Goal: Task Accomplishment & Management: Manage account settings

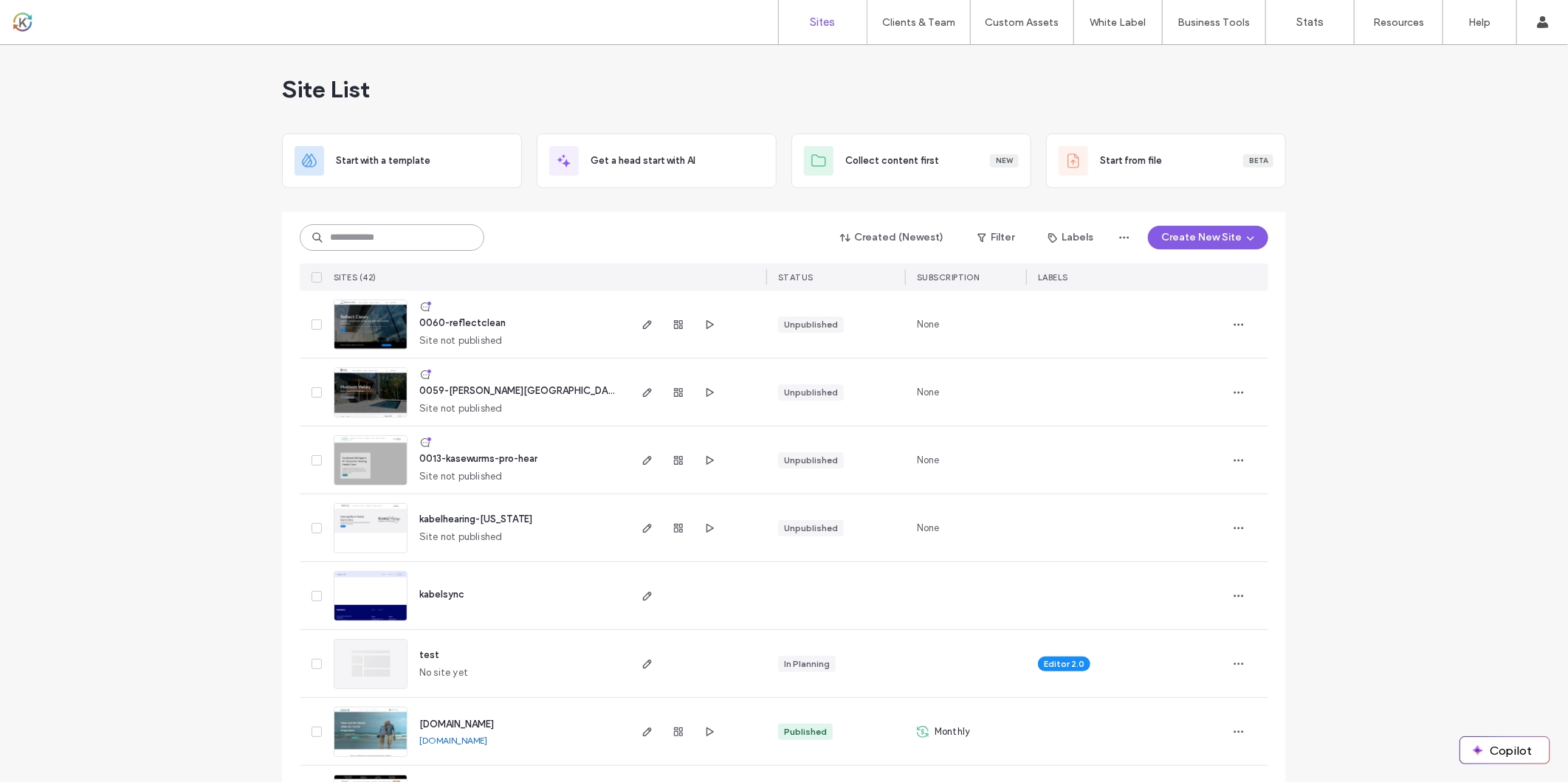
click at [363, 231] on input at bounding box center [391, 238] width 184 height 27
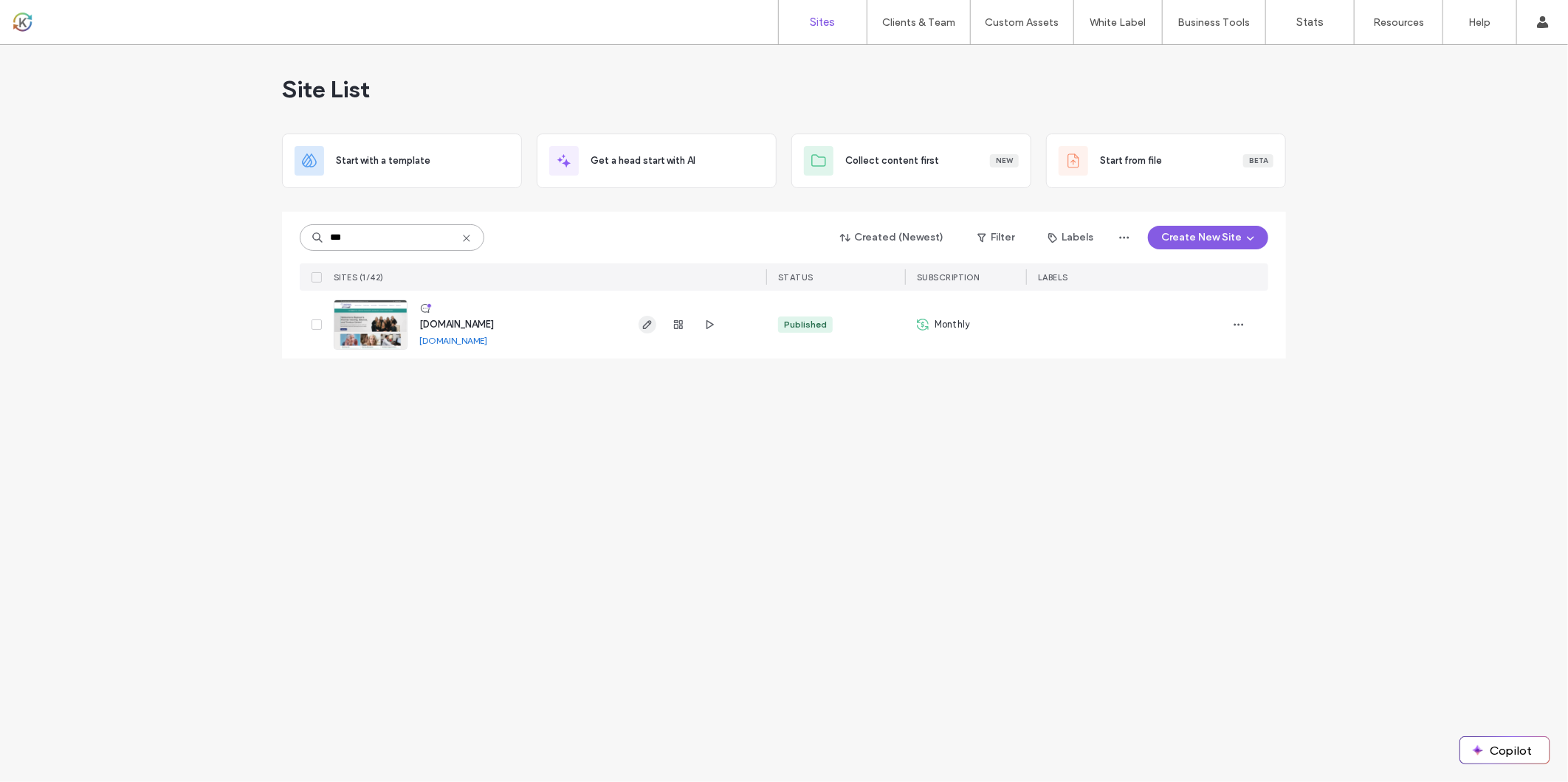
type input "***"
click at [647, 320] on icon "button" at bounding box center [647, 324] width 12 height 12
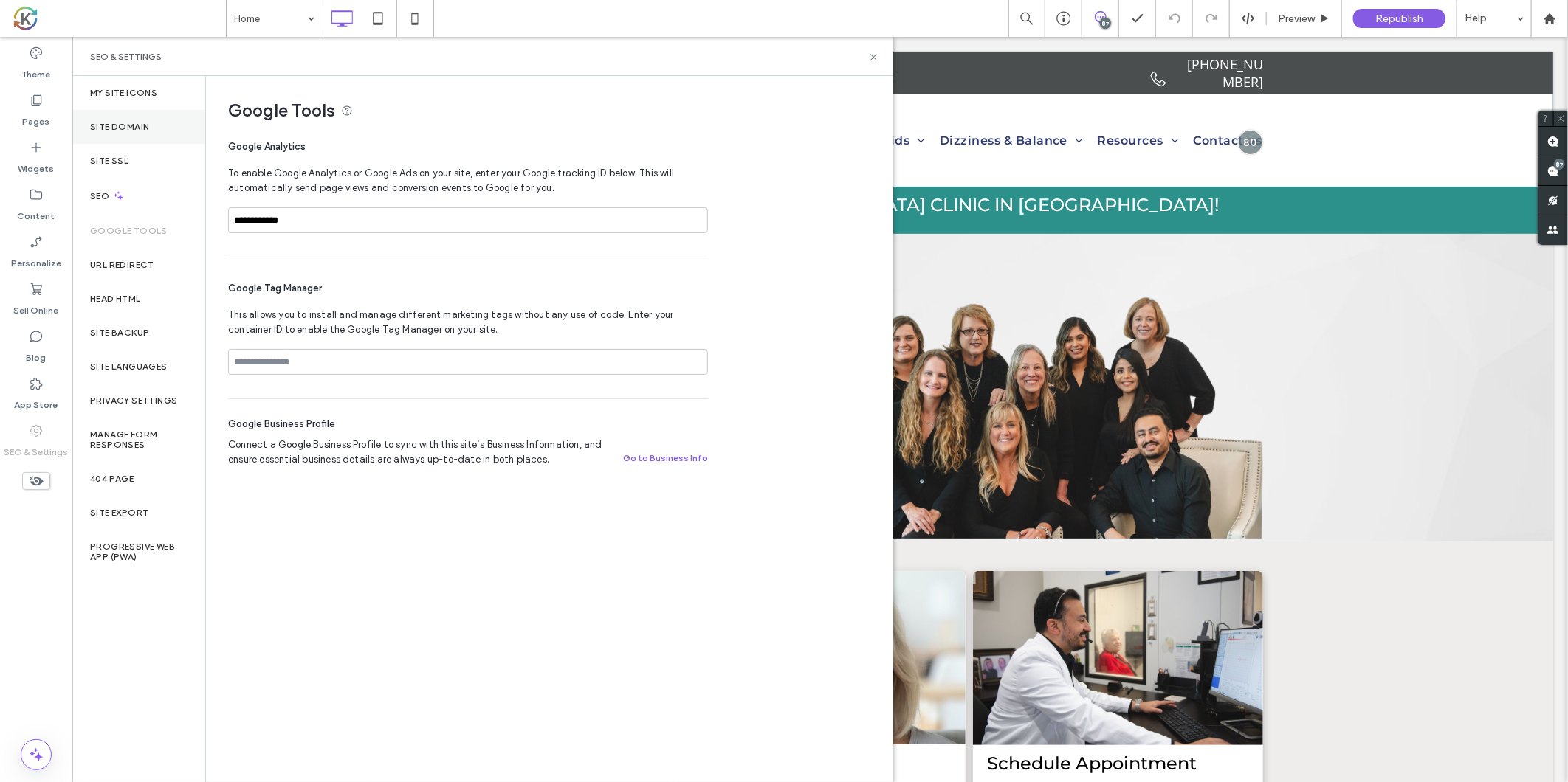
click at [107, 126] on label "Site Domain" at bounding box center [119, 127] width 59 height 11
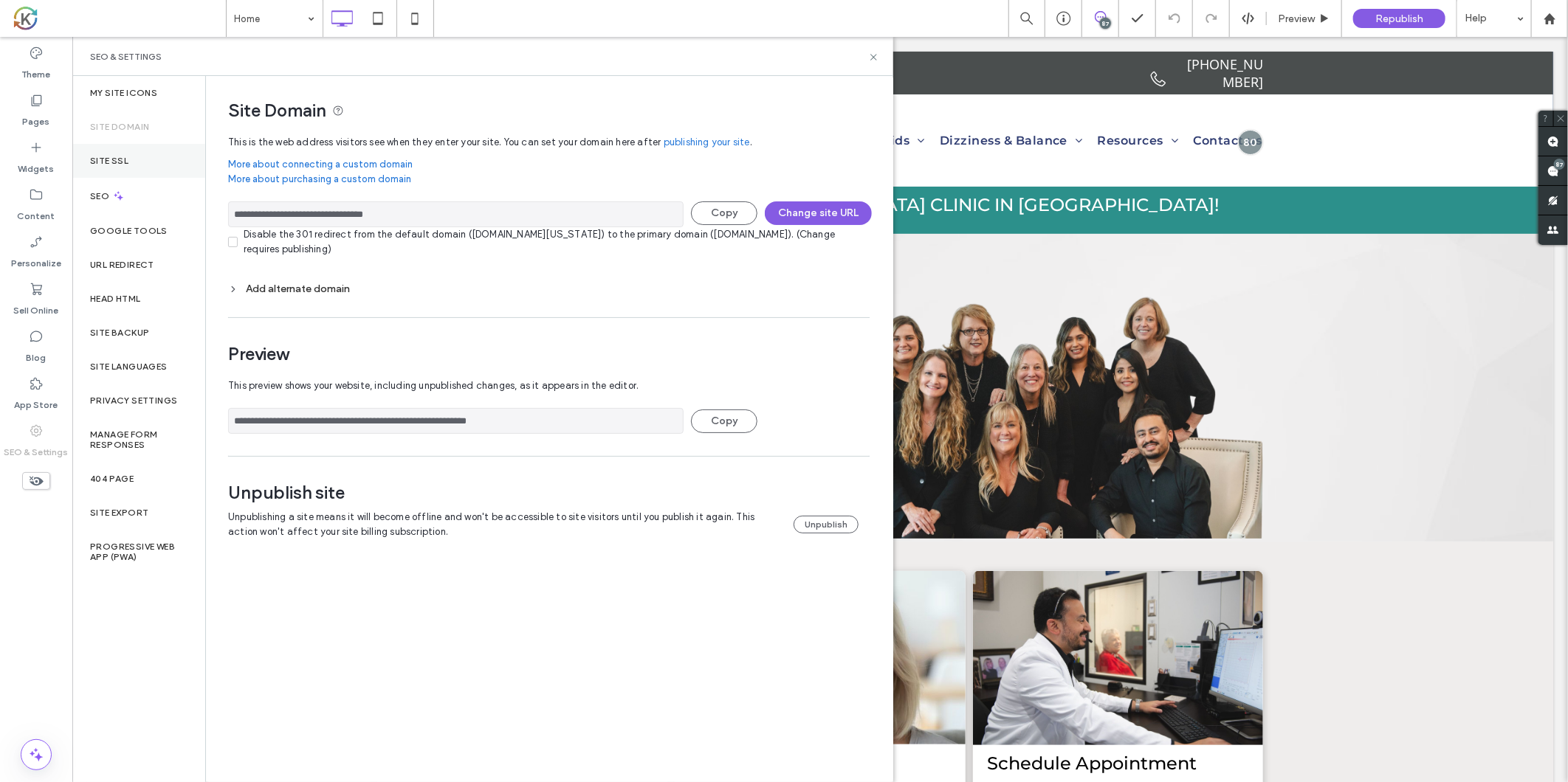
click at [108, 157] on label "Site SSL" at bounding box center [109, 161] width 38 height 11
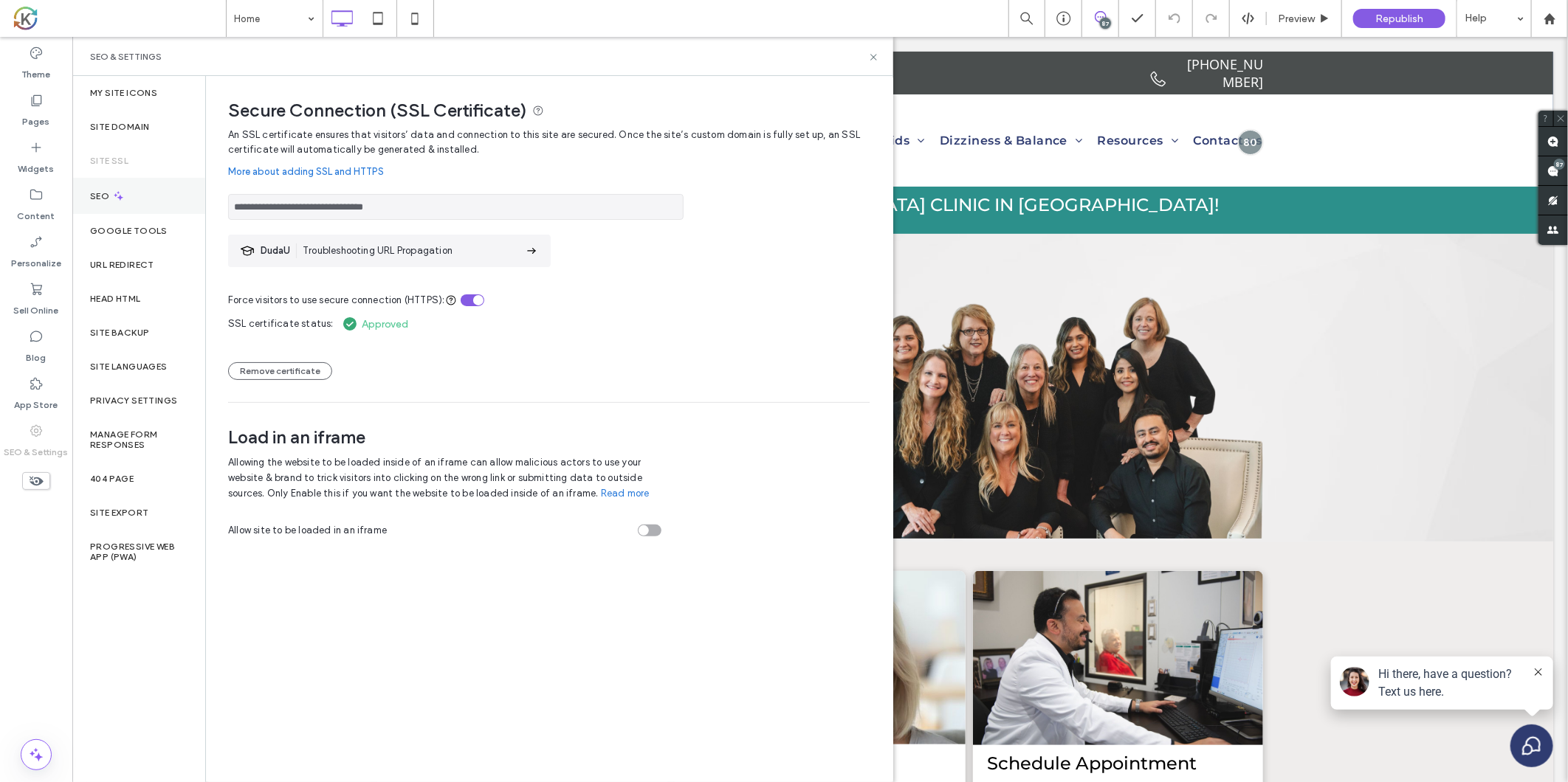
click at [97, 194] on label "SEO" at bounding box center [101, 197] width 22 height 11
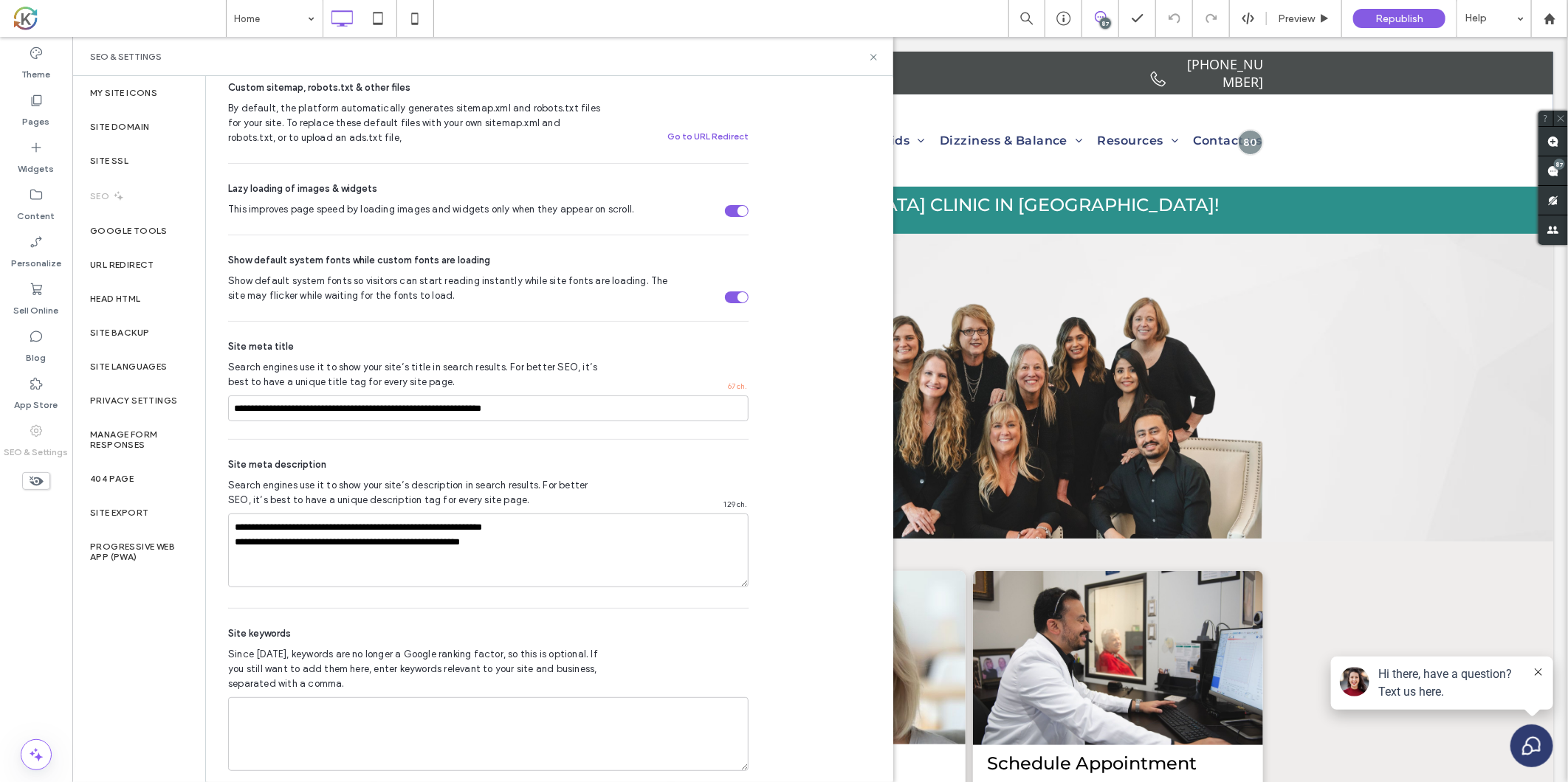
scroll to position [681, 0]
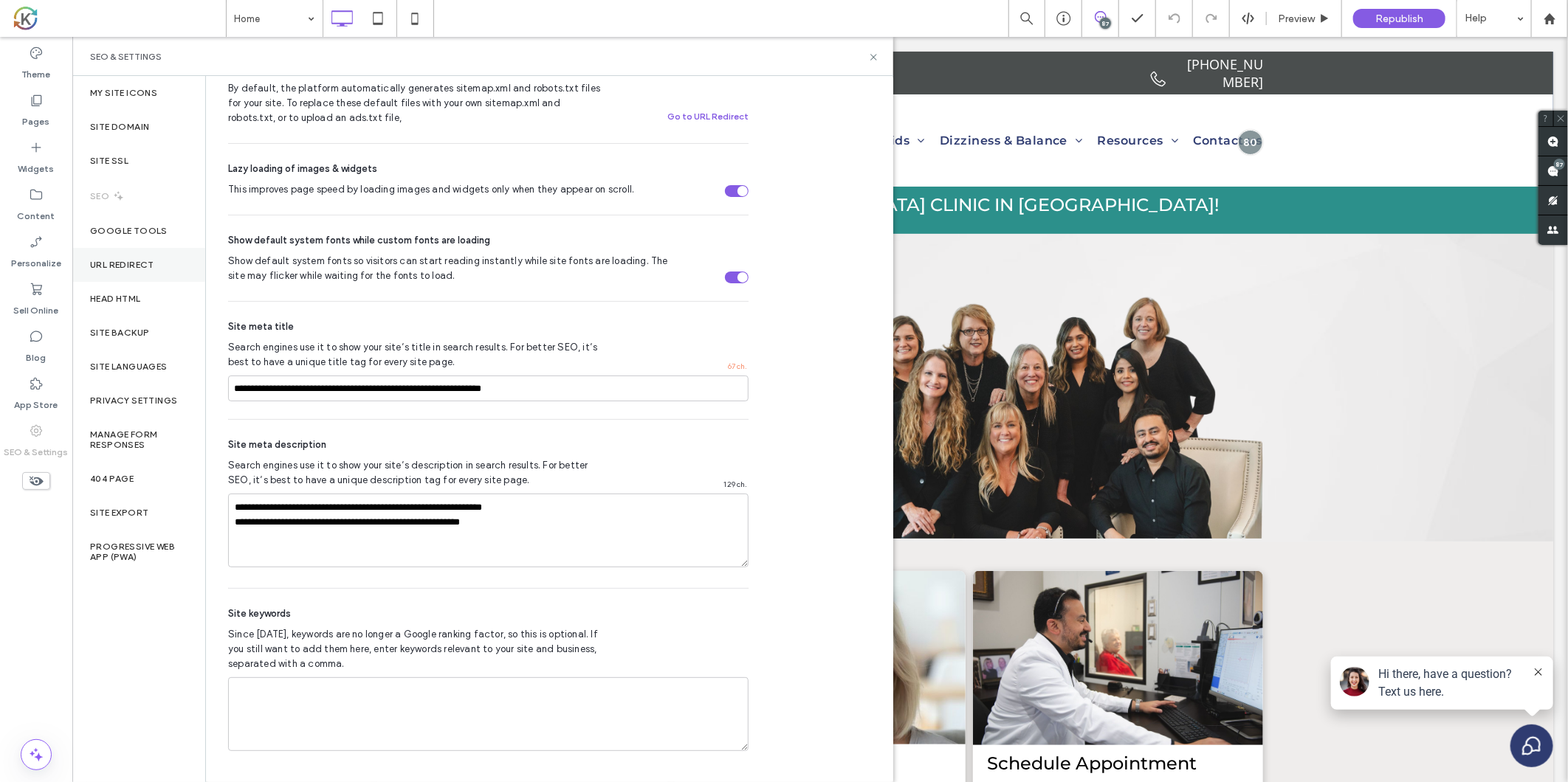
click at [113, 262] on label "URL Redirect" at bounding box center [122, 265] width 64 height 11
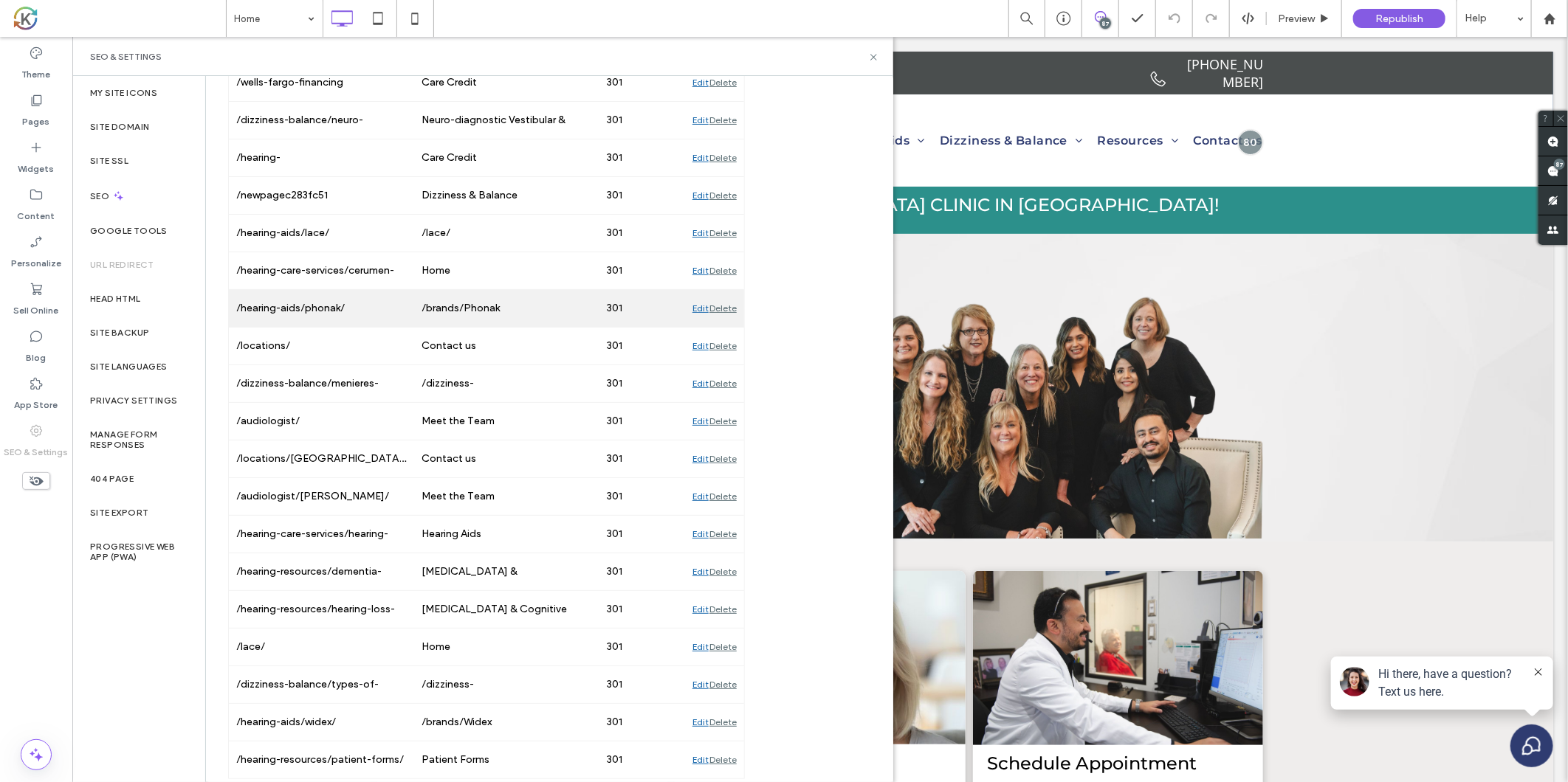
scroll to position [1658, 0]
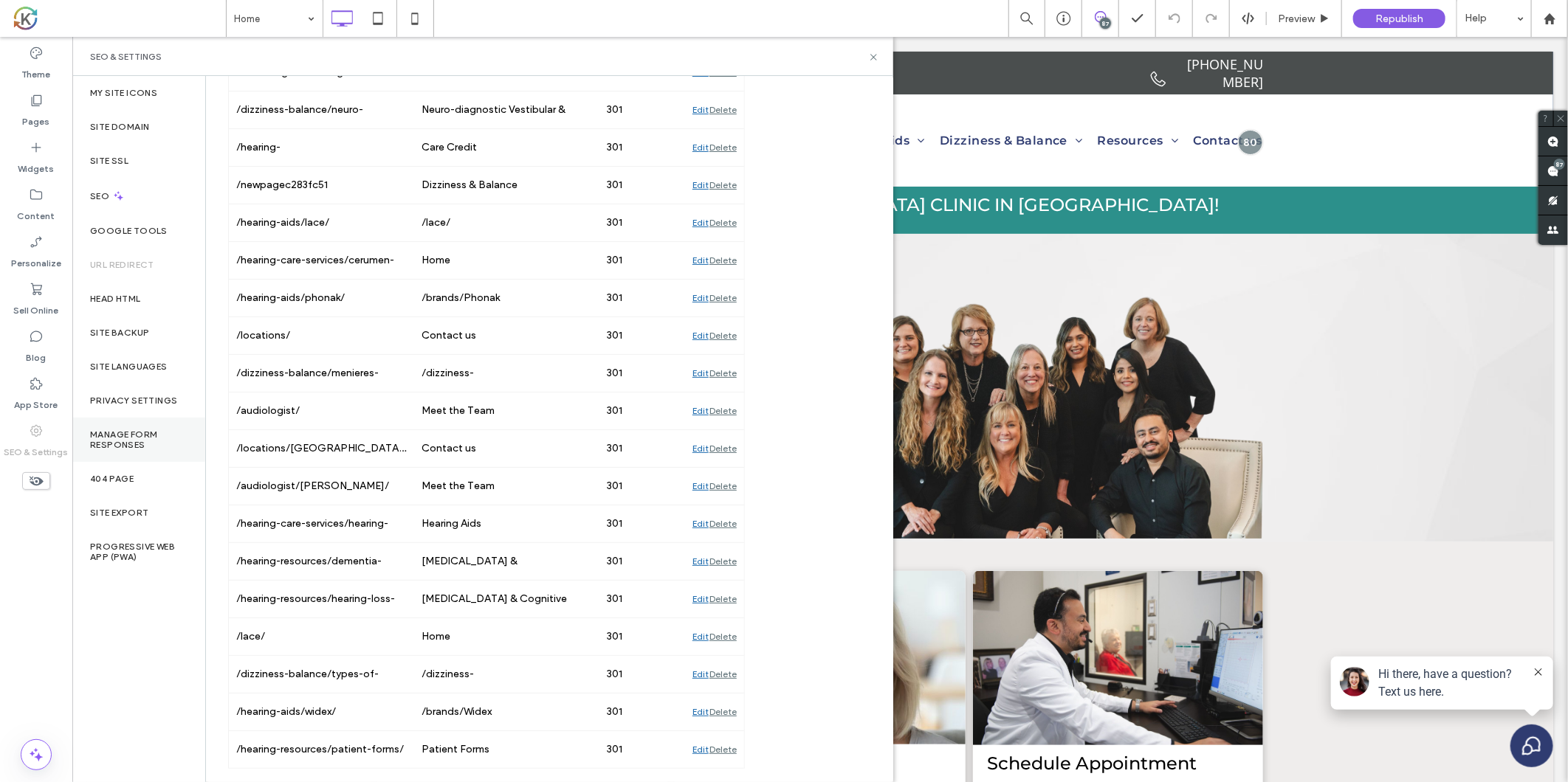
click at [106, 443] on label "Manage Form Responses" at bounding box center [138, 439] width 97 height 20
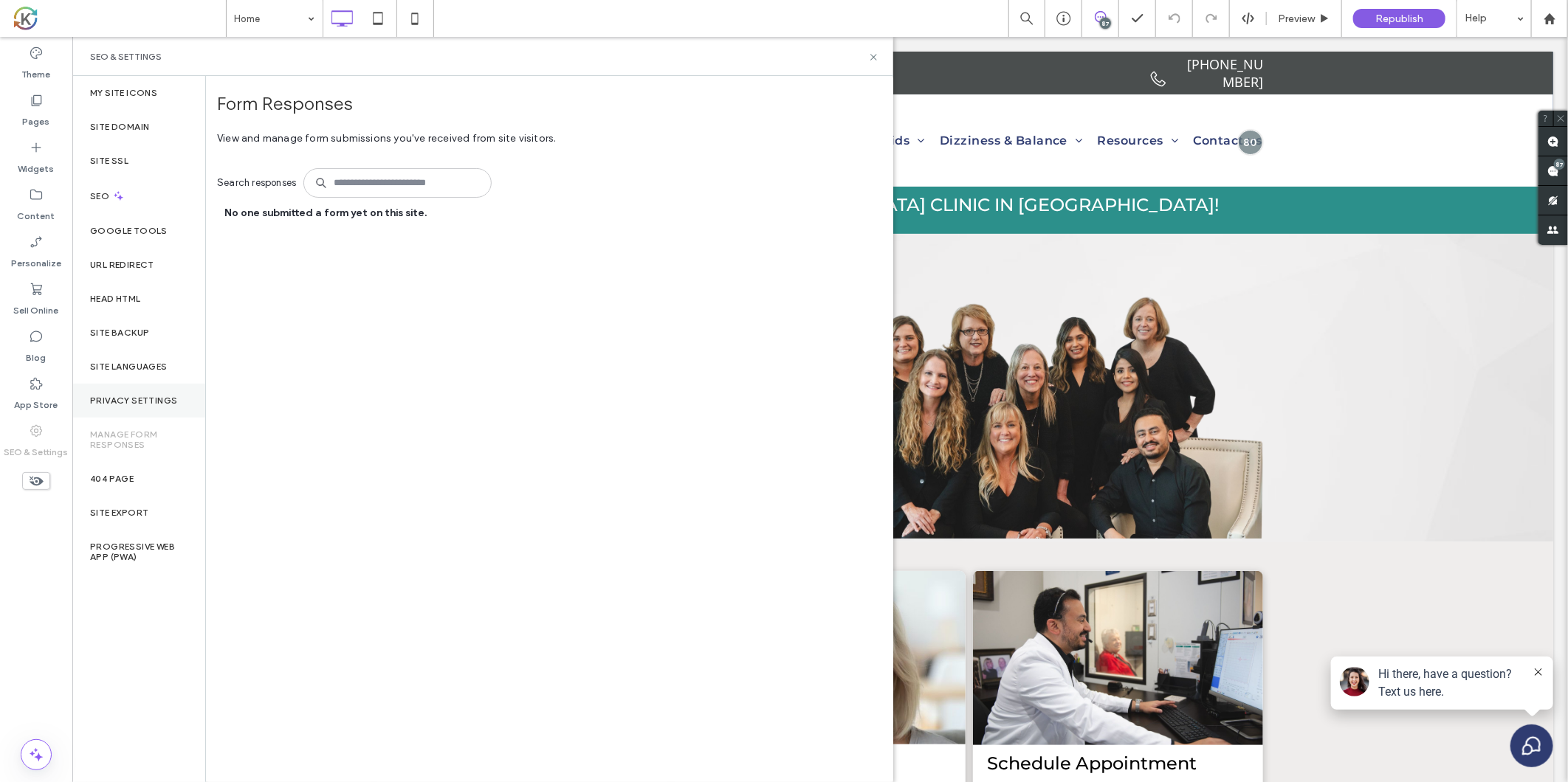
click at [131, 401] on label "Privacy Settings" at bounding box center [134, 401] width 87 height 11
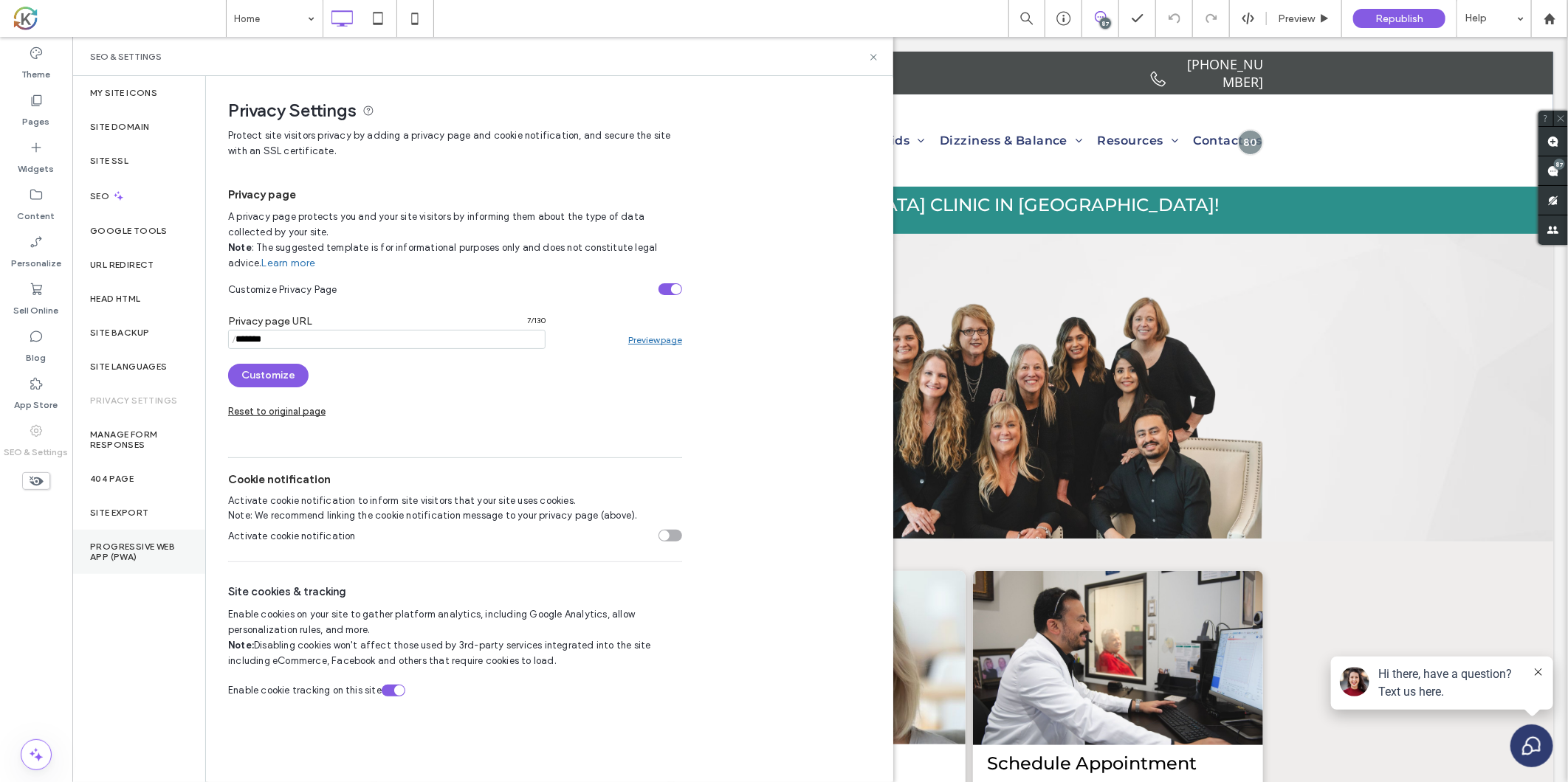
click at [110, 536] on div "Progressive Web App (PWA)" at bounding box center [138, 552] width 133 height 45
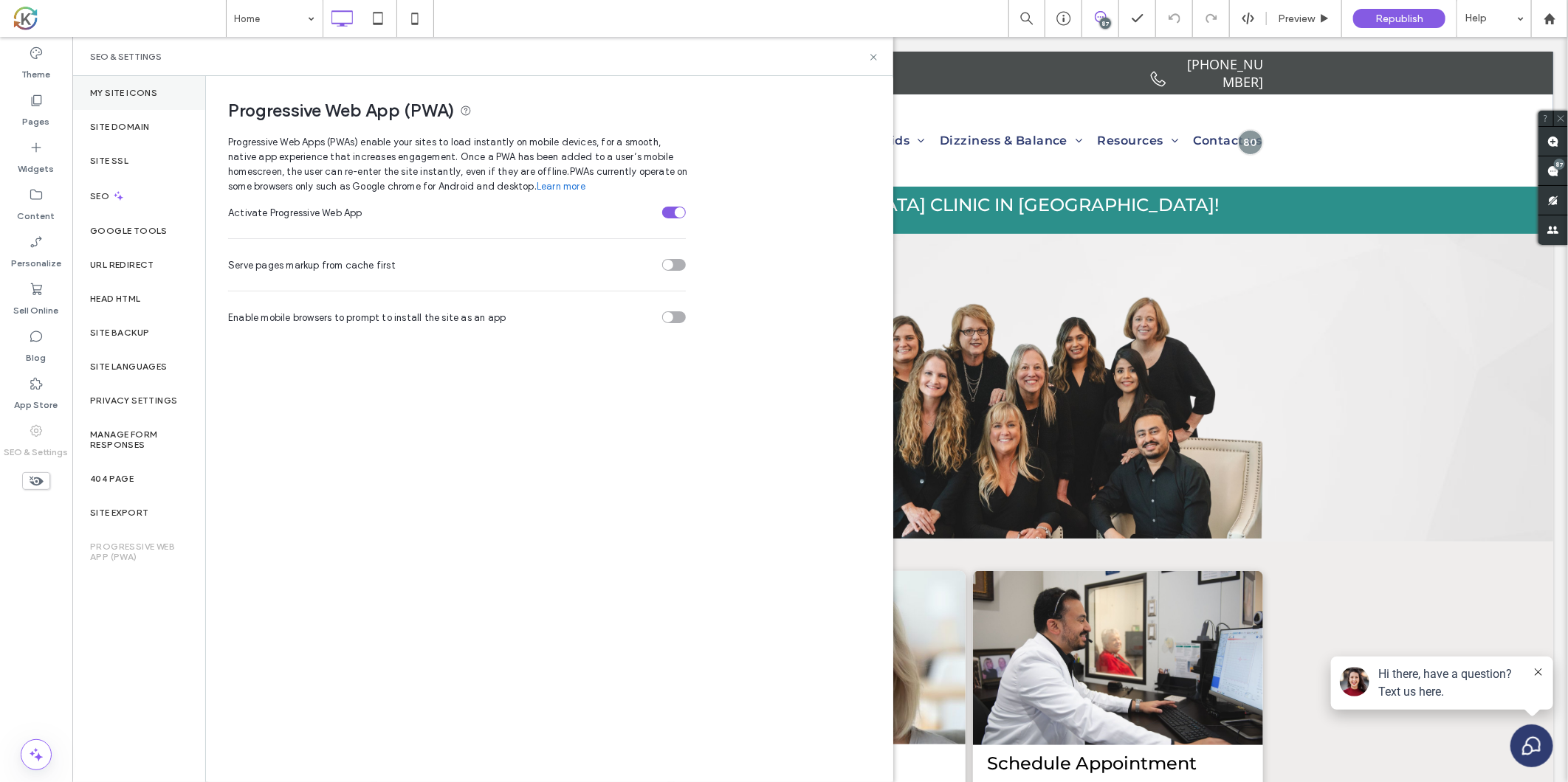
click at [121, 93] on label "My Site Icons" at bounding box center [123, 94] width 67 height 11
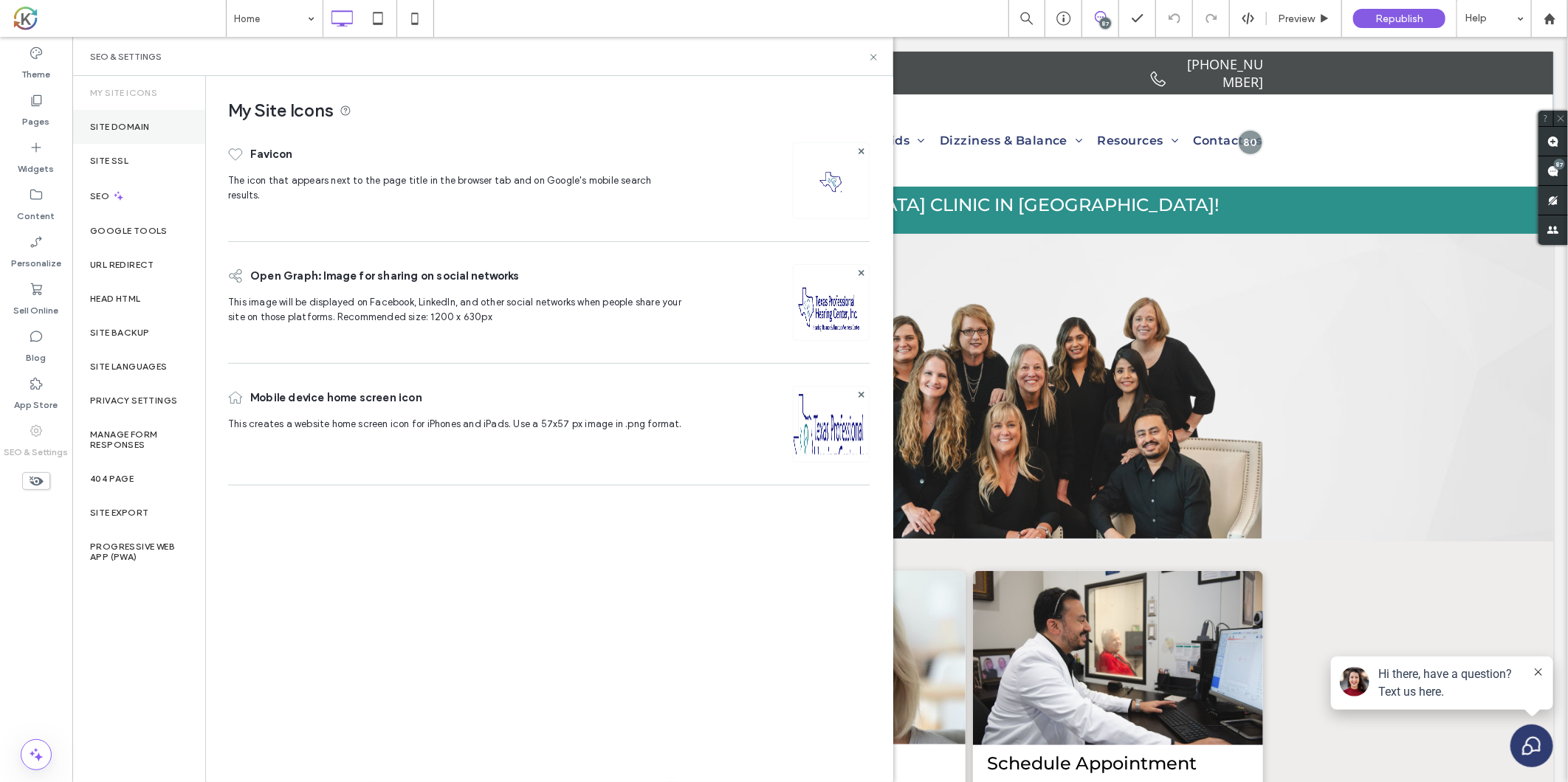
click at [114, 131] on label "Site Domain" at bounding box center [119, 127] width 59 height 11
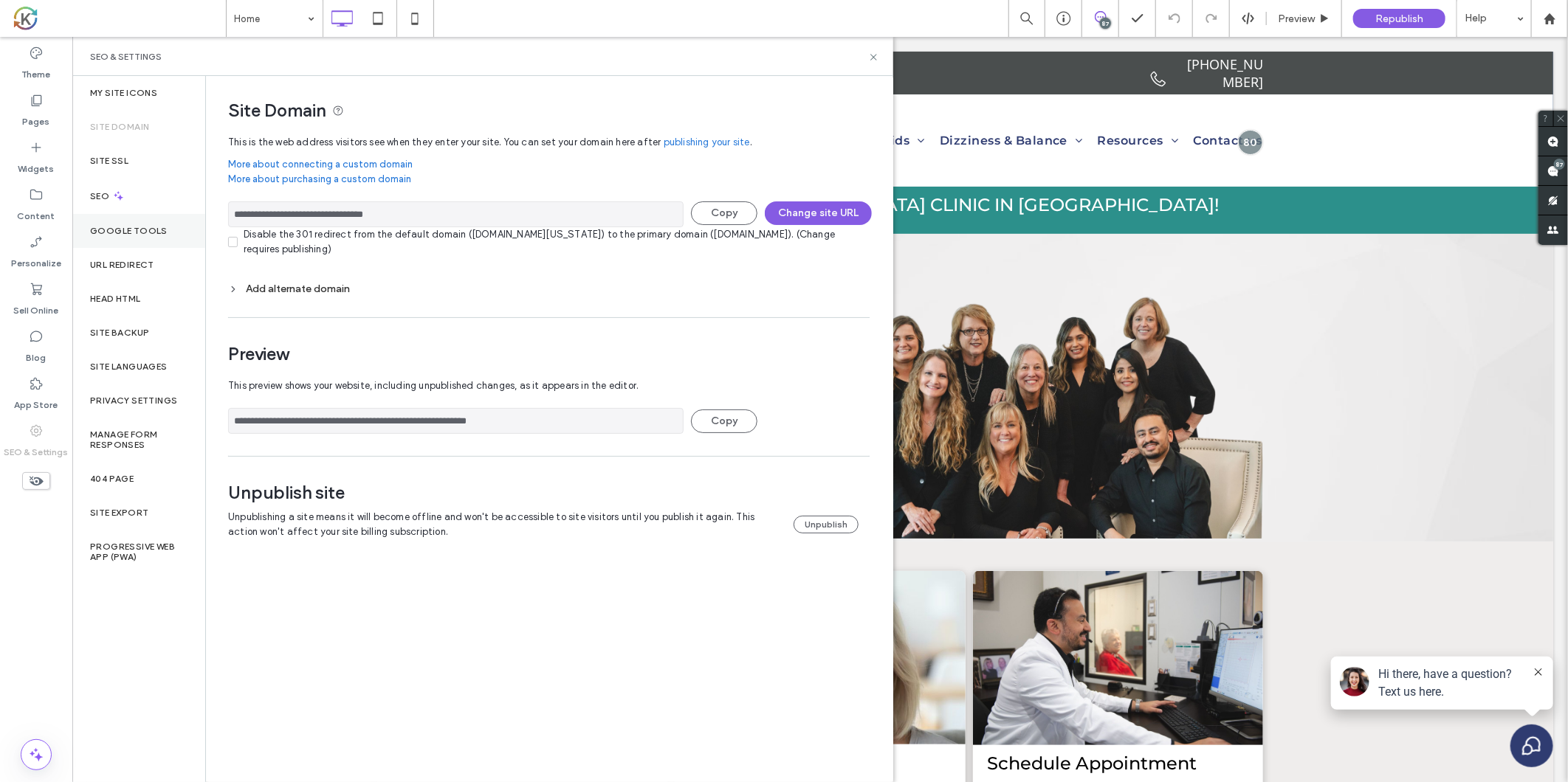
click at [106, 237] on div "Google Tools" at bounding box center [138, 231] width 133 height 34
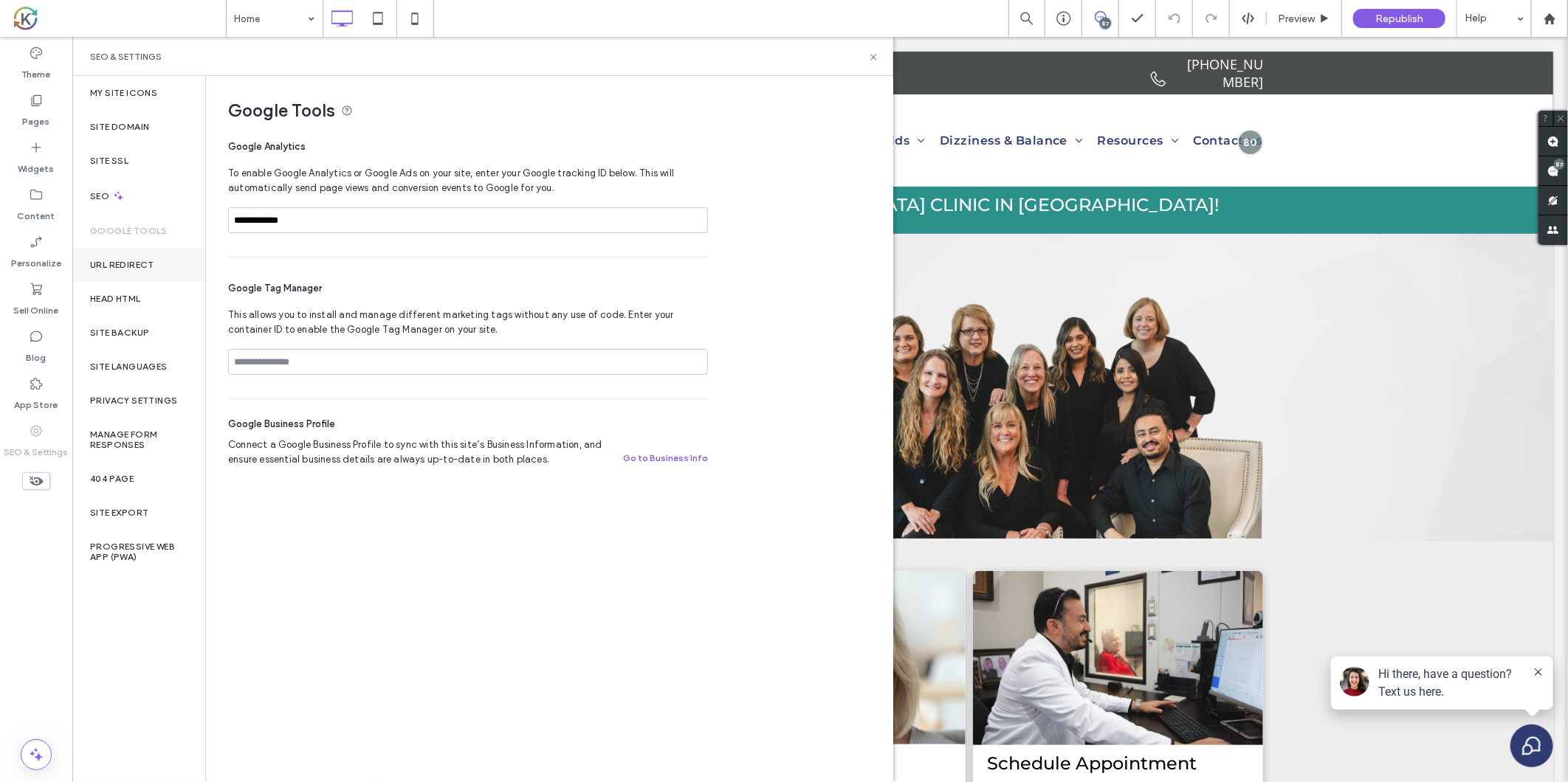
click at [114, 269] on label "URL Redirect" at bounding box center [122, 265] width 64 height 11
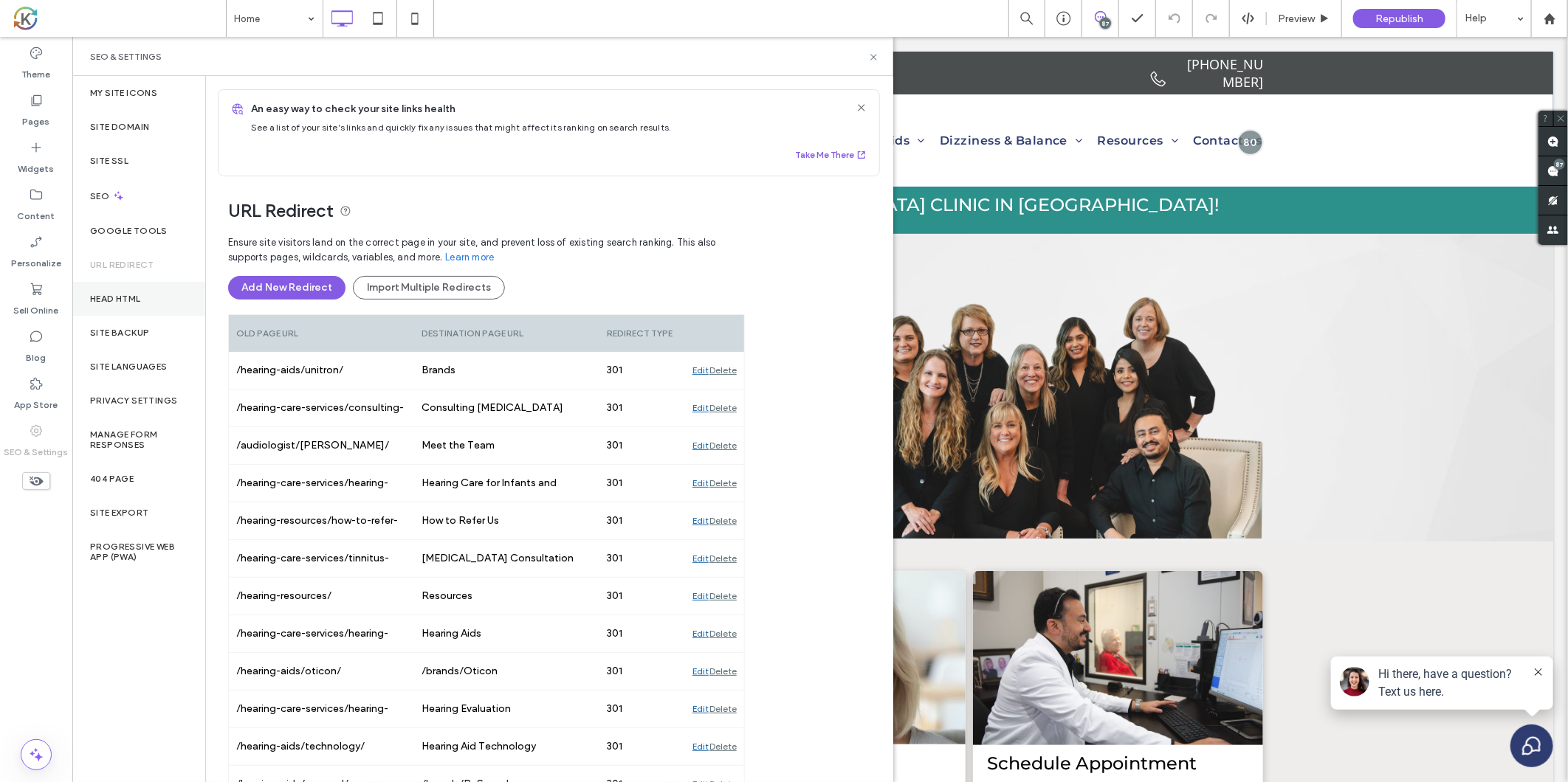
click at [118, 299] on label "Head HTML" at bounding box center [115, 299] width 51 height 11
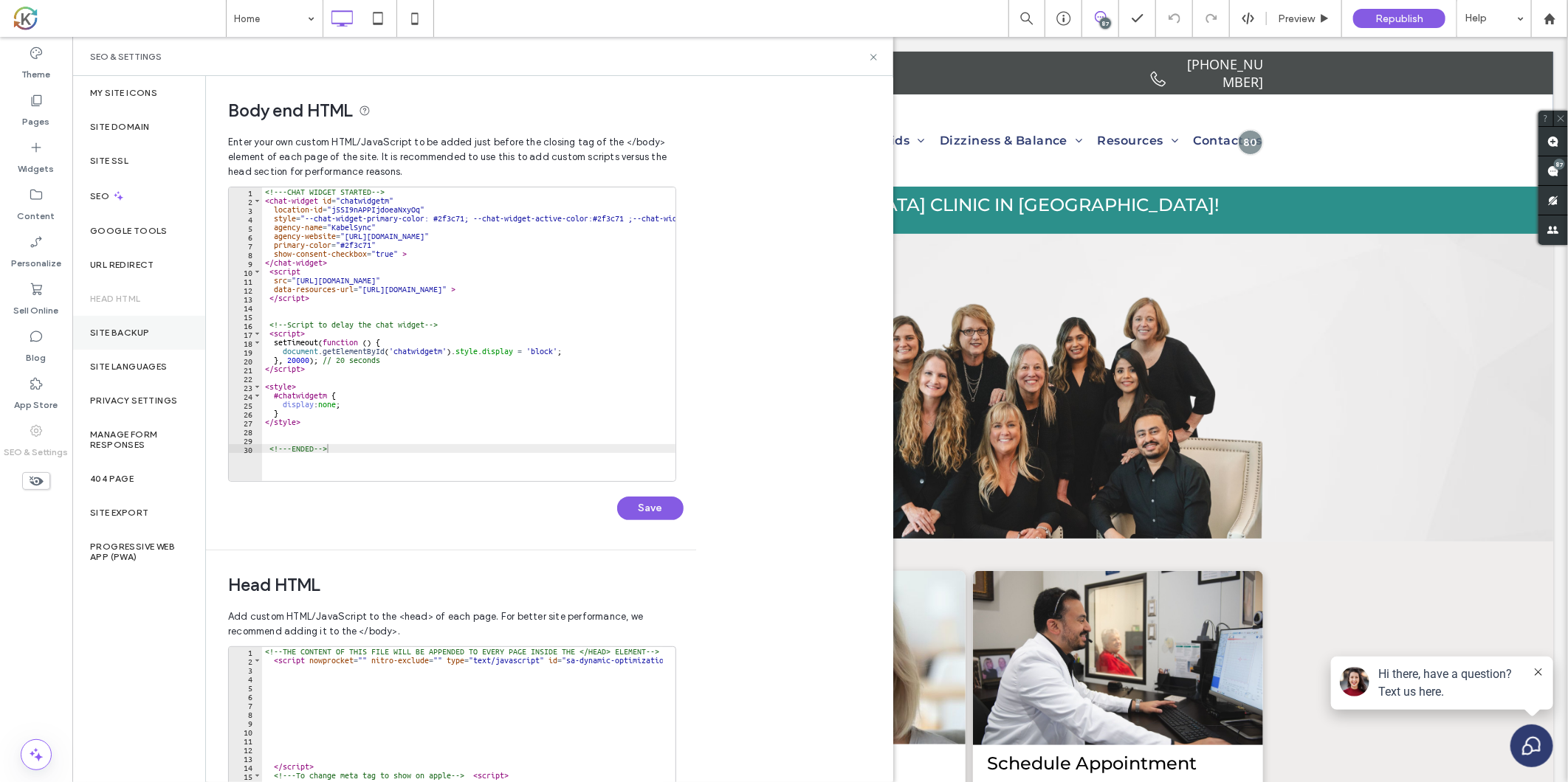
click at [118, 338] on div "Site Backup" at bounding box center [138, 333] width 133 height 34
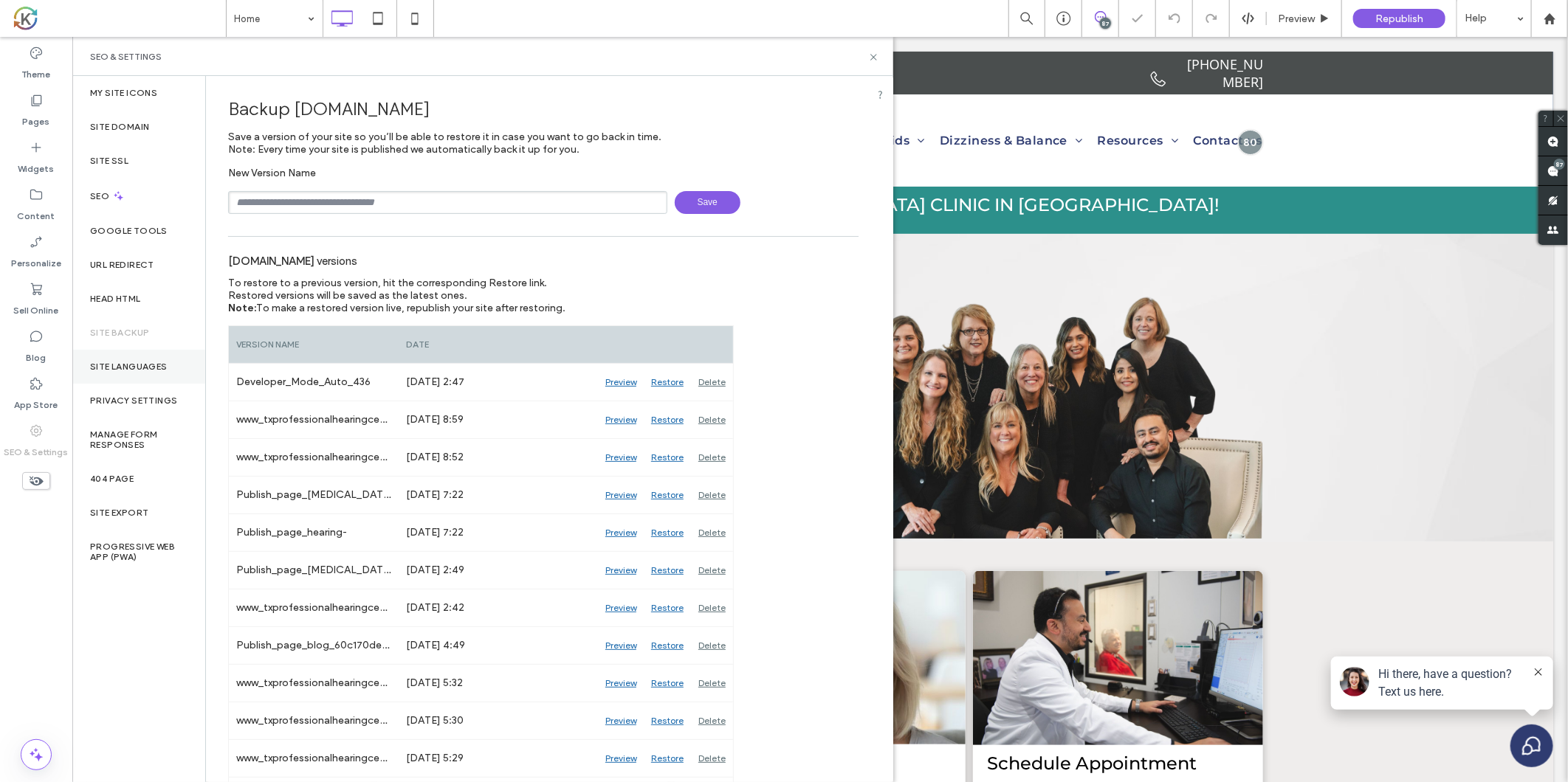
click at [118, 363] on label "Site Languages" at bounding box center [128, 367] width 78 height 11
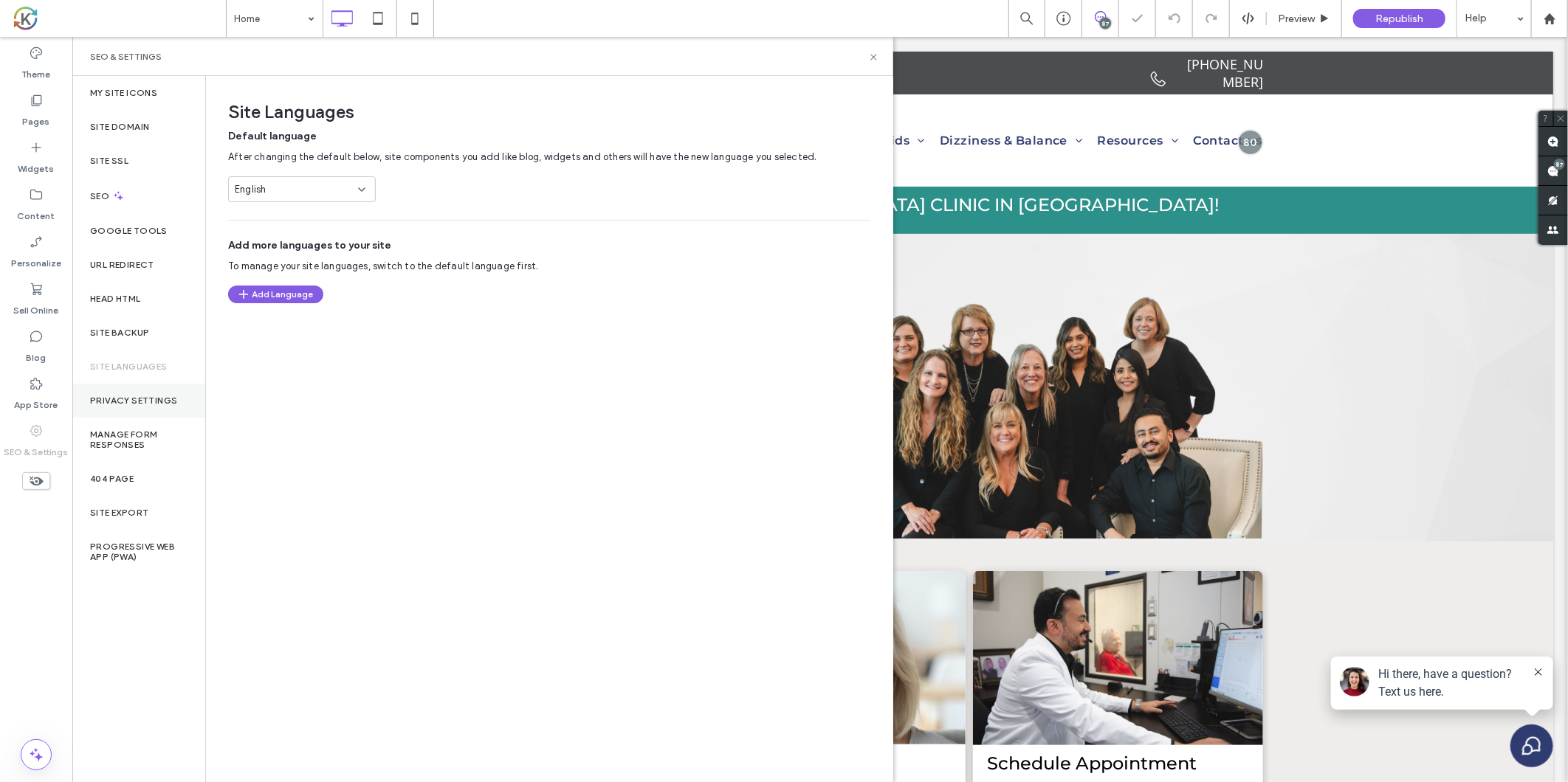
click at [118, 400] on label "Privacy Settings" at bounding box center [134, 401] width 87 height 11
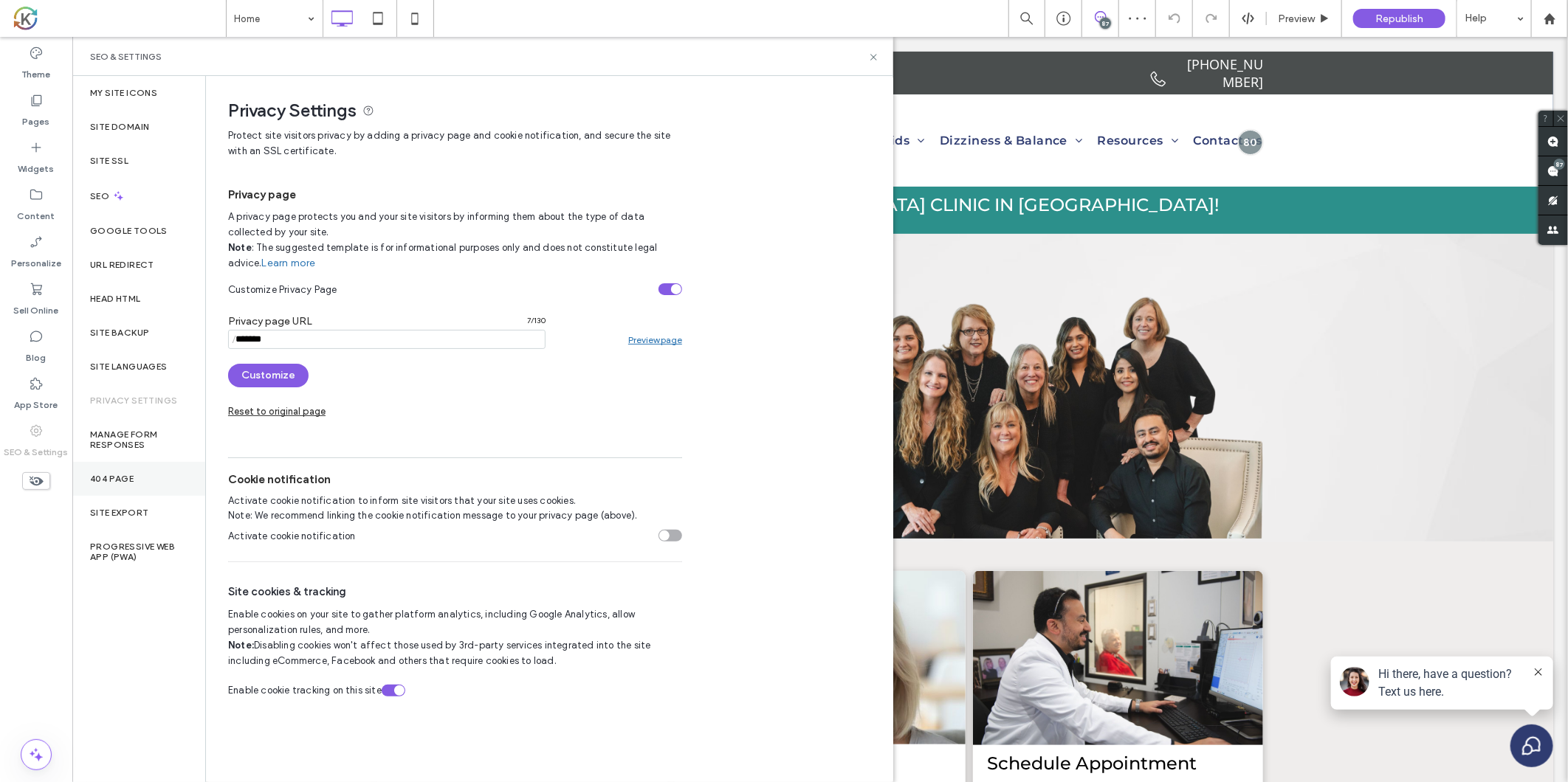
click at [111, 472] on div "404 Page" at bounding box center [138, 479] width 133 height 34
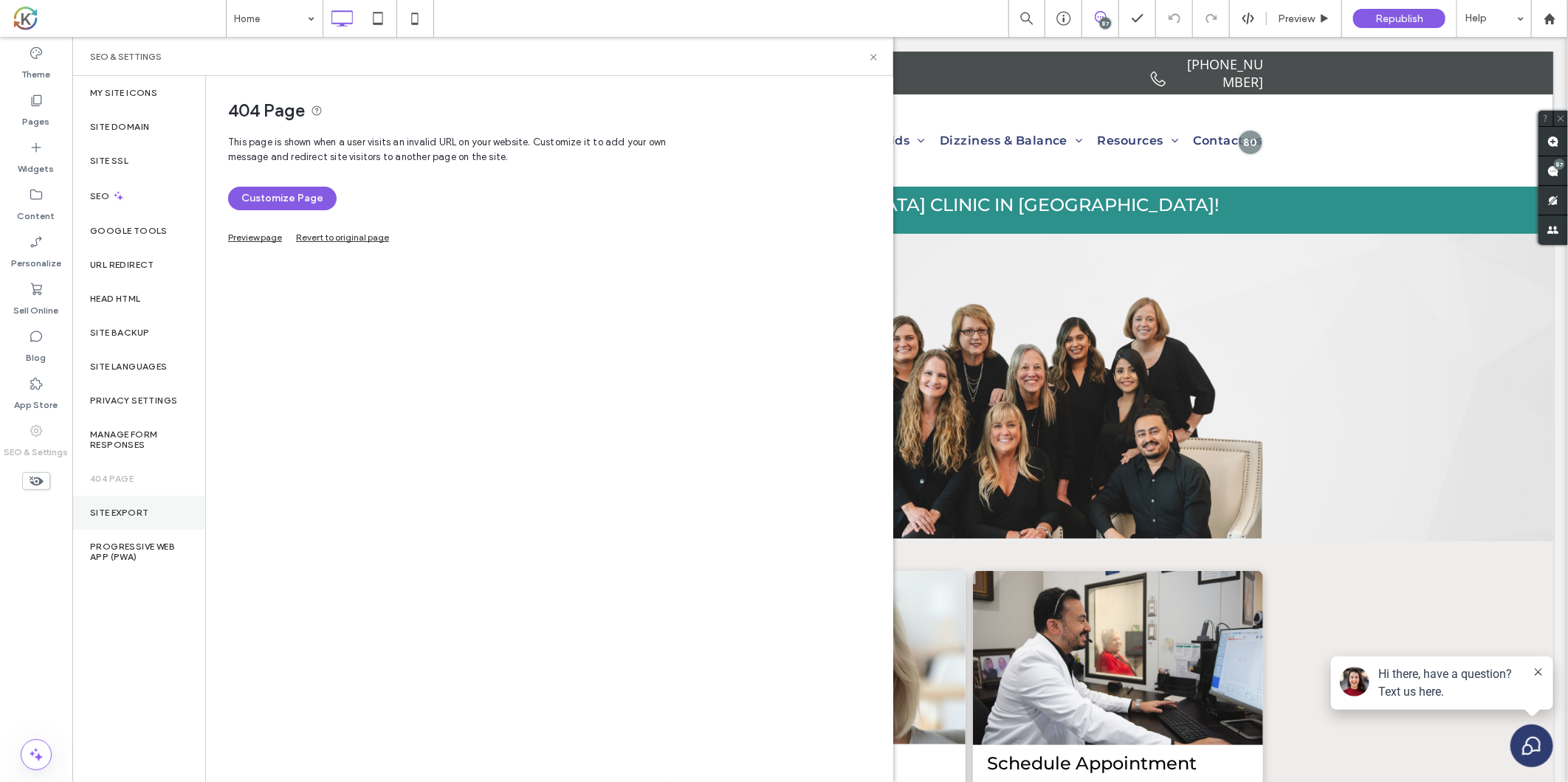
click at [113, 510] on label "Site Export" at bounding box center [118, 513] width 58 height 11
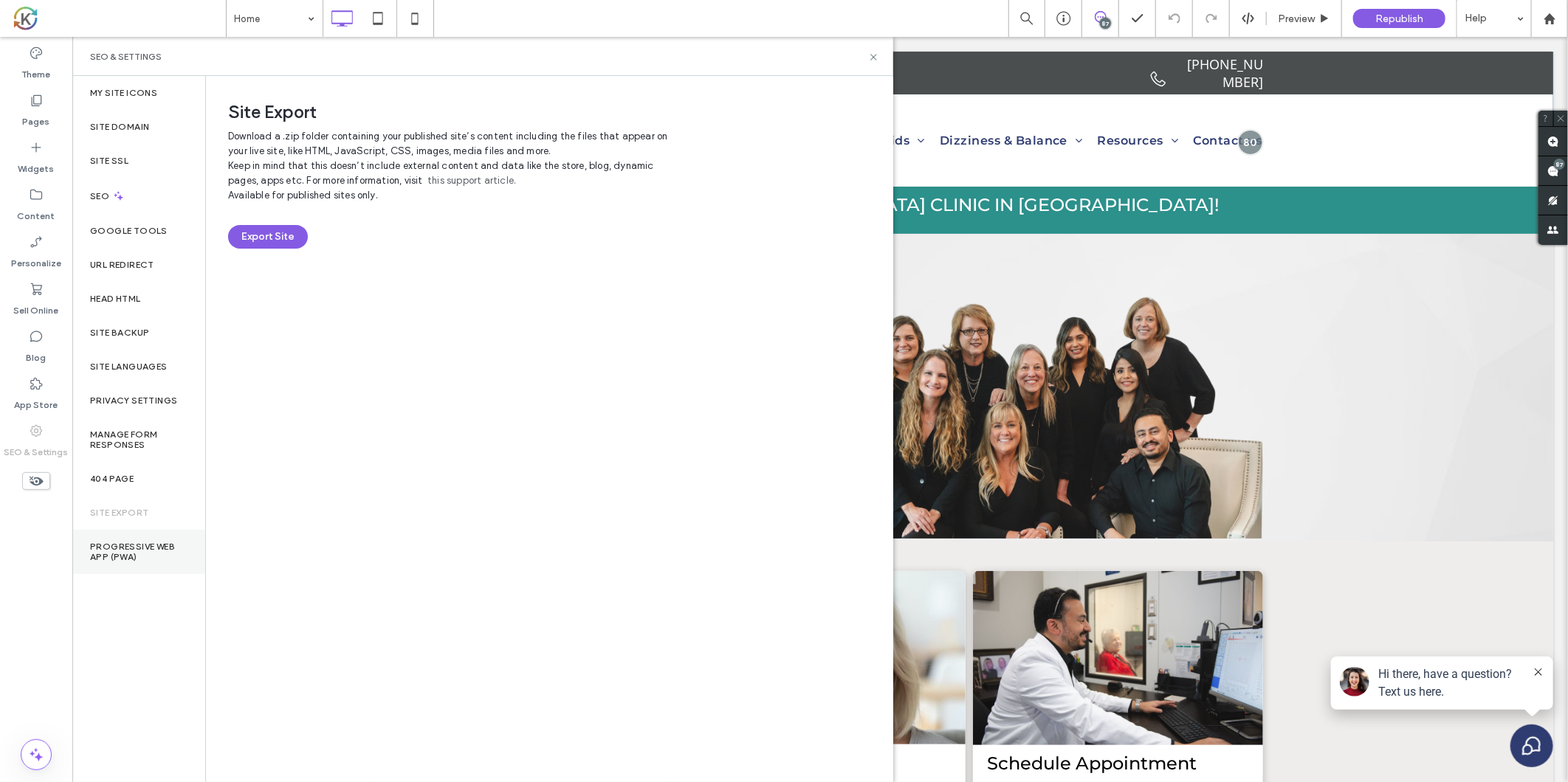
click at [122, 550] on label "Progressive Web App (PWA)" at bounding box center [138, 551] width 97 height 20
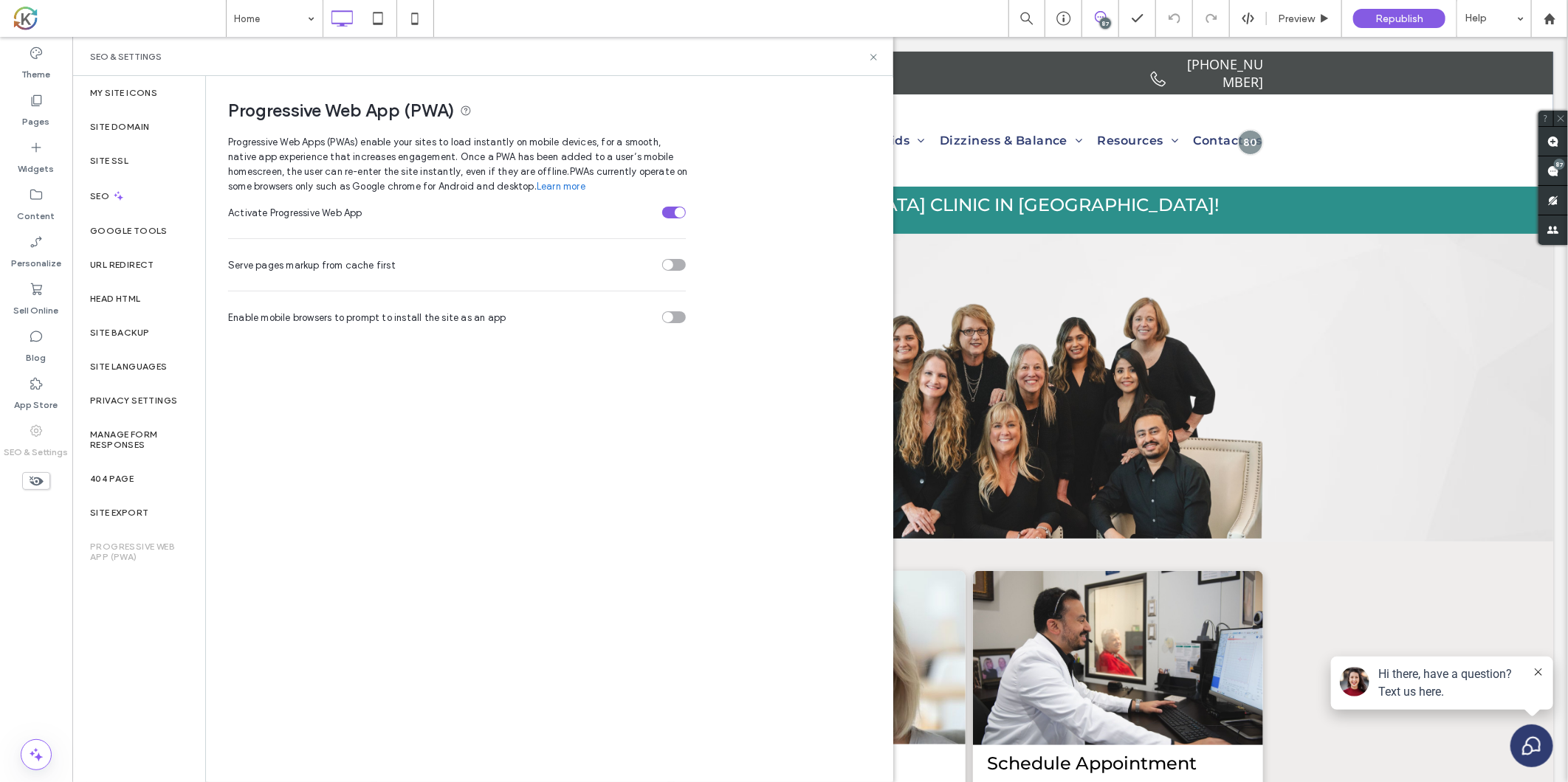
click at [38, 436] on icon at bounding box center [36, 431] width 15 height 15
click at [1544, 20] on icon at bounding box center [1549, 19] width 12 height 12
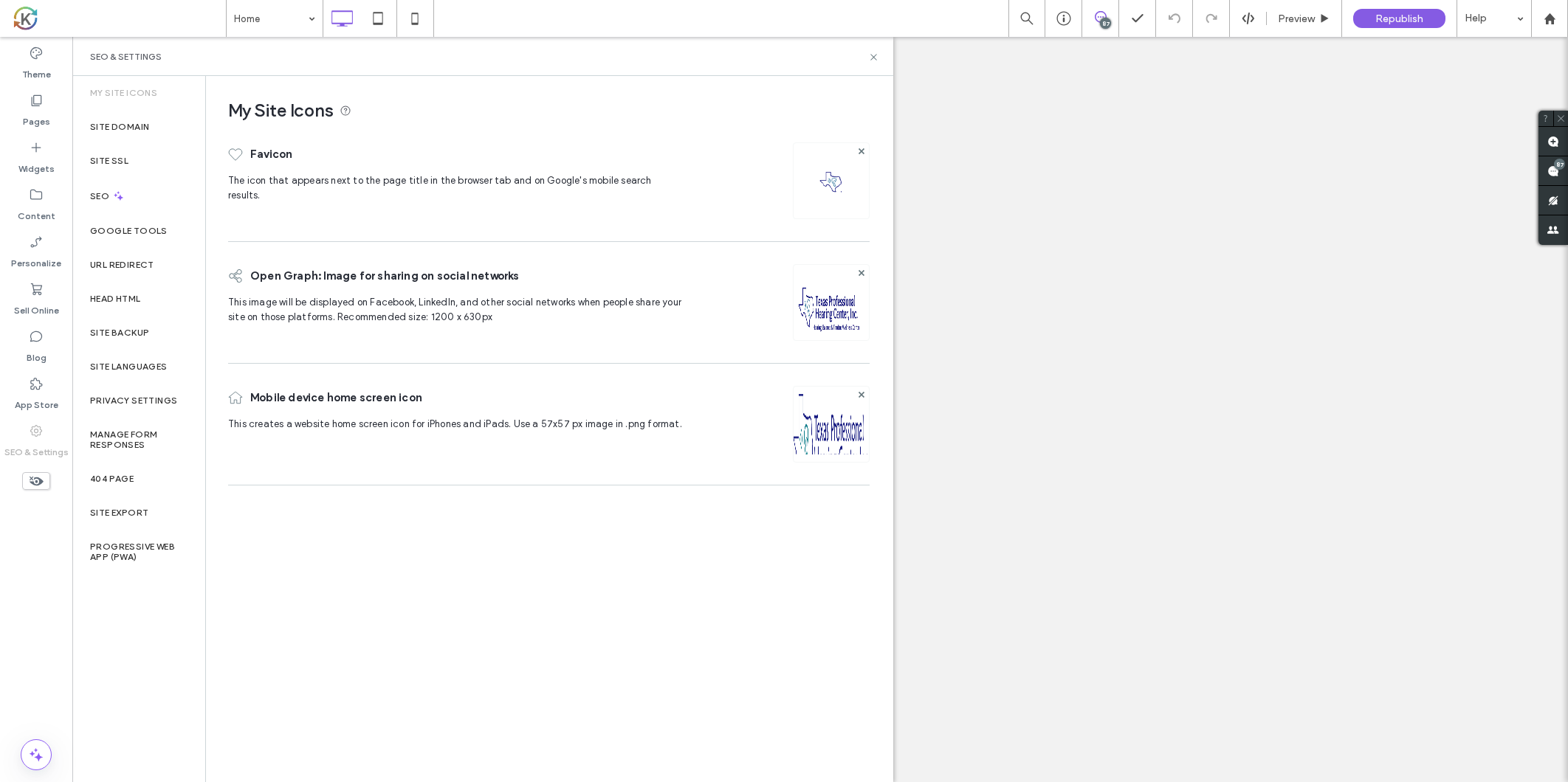
click at [126, 230] on label "Google Tools" at bounding box center [128, 232] width 78 height 11
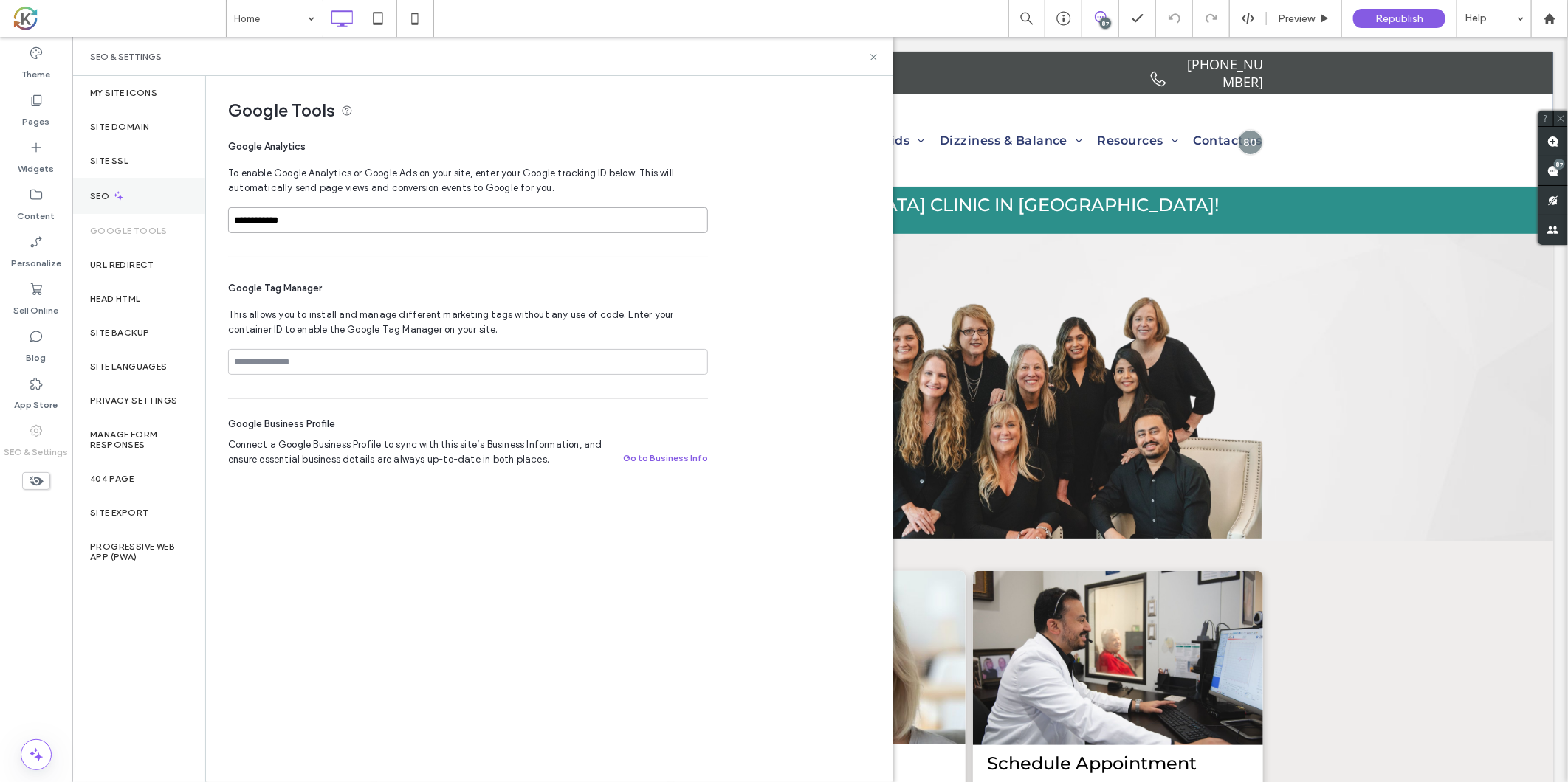
drag, startPoint x: 351, startPoint y: 214, endPoint x: 133, endPoint y: 212, distance: 218.0
click at [133, 212] on div "**********" at bounding box center [482, 428] width 821 height 706
click at [339, 365] on input at bounding box center [468, 362] width 479 height 26
click at [314, 365] on input at bounding box center [468, 362] width 479 height 26
paste input "**********"
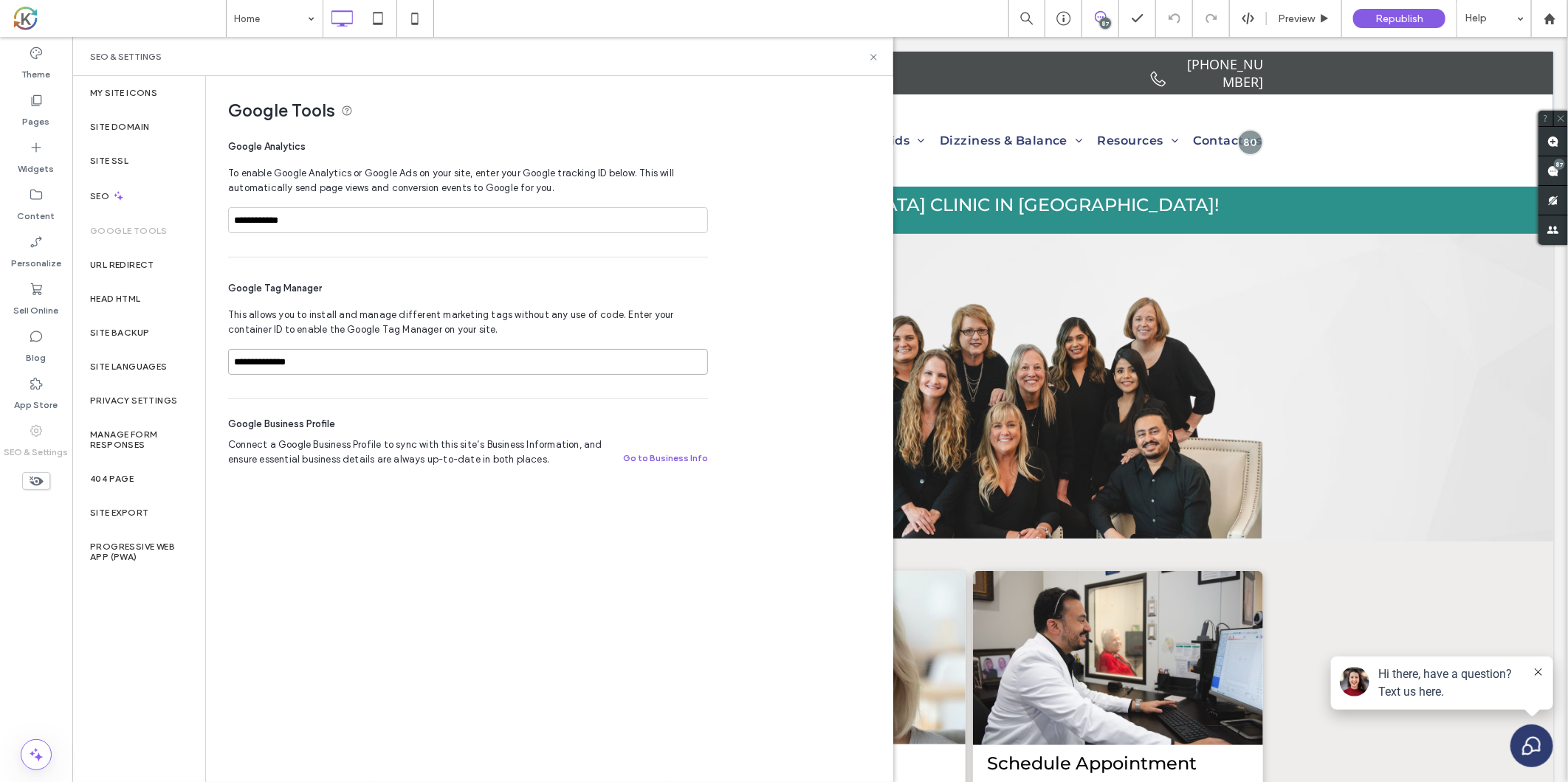
type input "**********"
click at [770, 354] on div "**********" at bounding box center [543, 280] width 674 height 409
click at [1388, 24] on span "Republish" at bounding box center [1399, 19] width 48 height 12
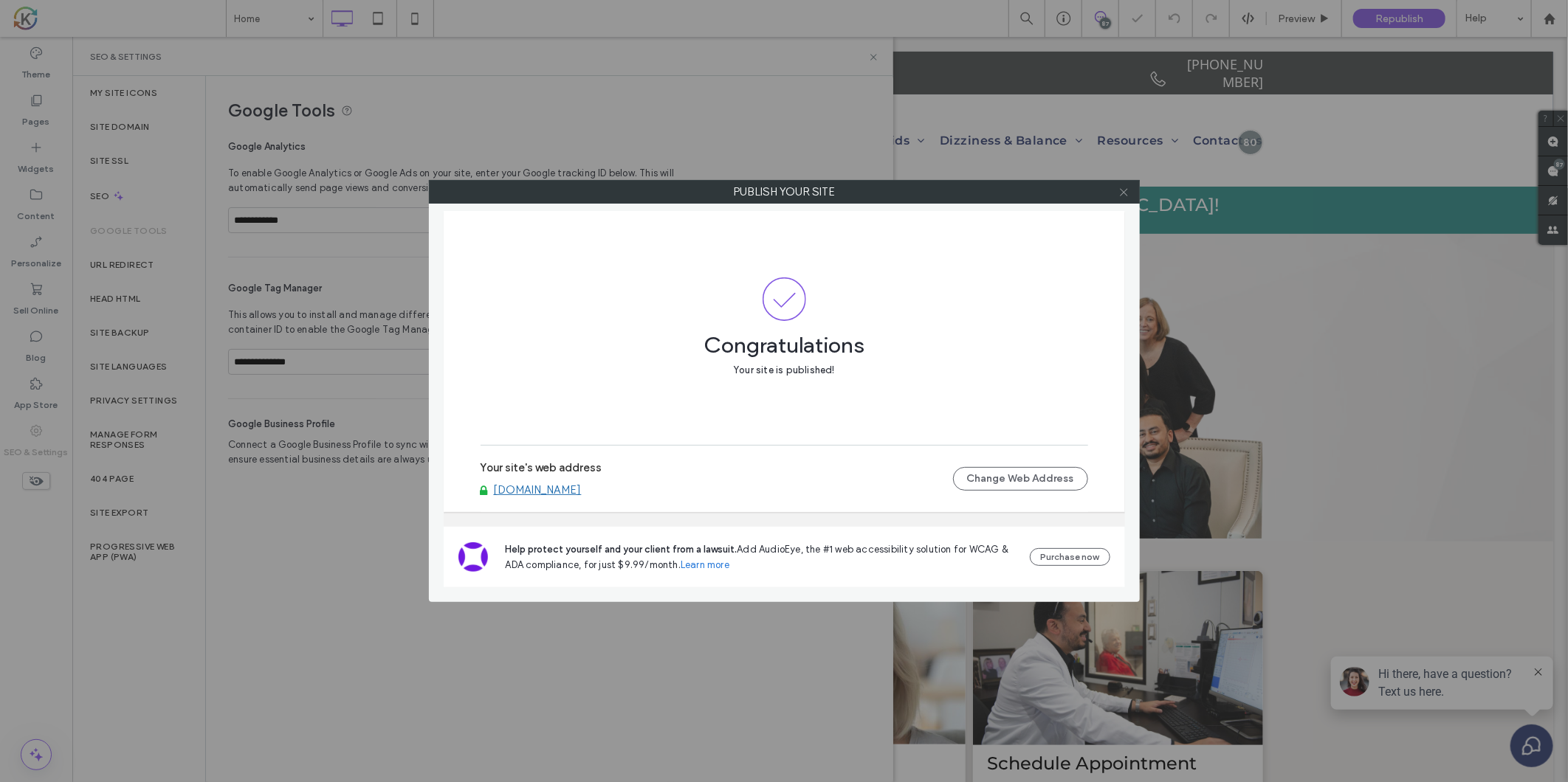
click at [1118, 191] on icon at bounding box center [1123, 192] width 11 height 11
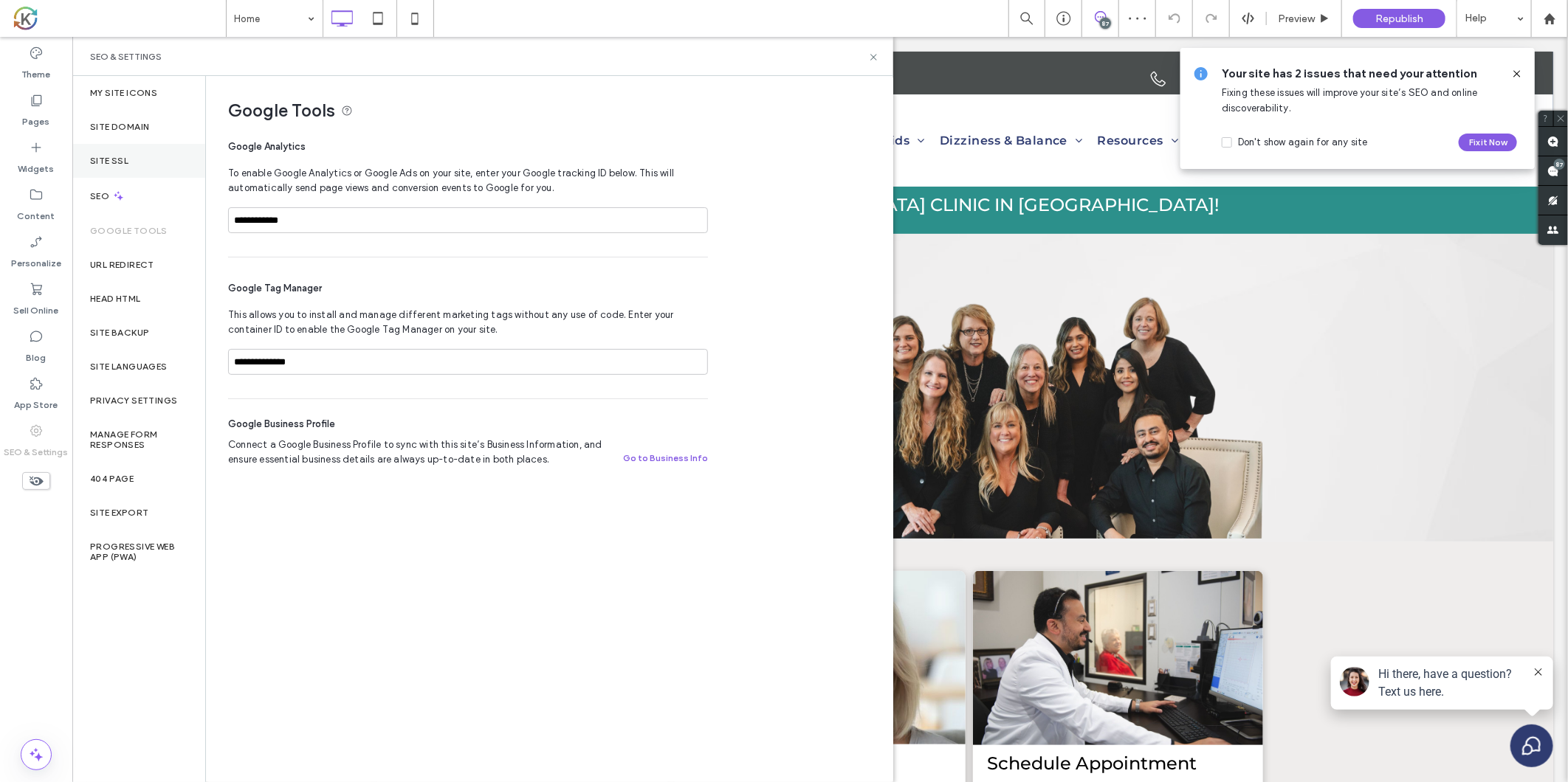
click at [121, 163] on label "Site SSL" at bounding box center [109, 161] width 38 height 11
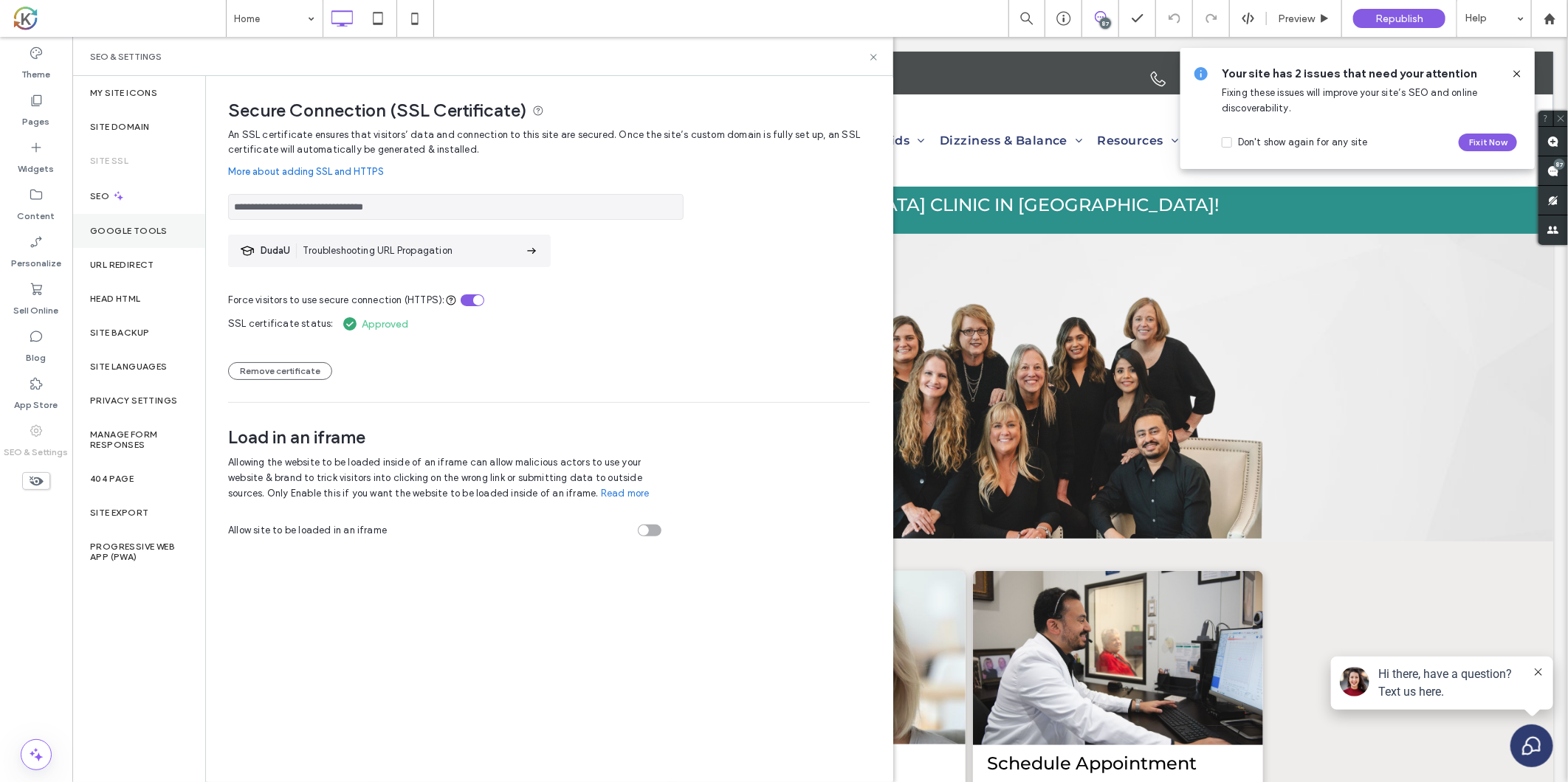
drag, startPoint x: 117, startPoint y: 219, endPoint x: 144, endPoint y: 234, distance: 30.9
click at [117, 220] on div "Google Tools" at bounding box center [138, 231] width 133 height 34
